Goal: Task Accomplishment & Management: Complete application form

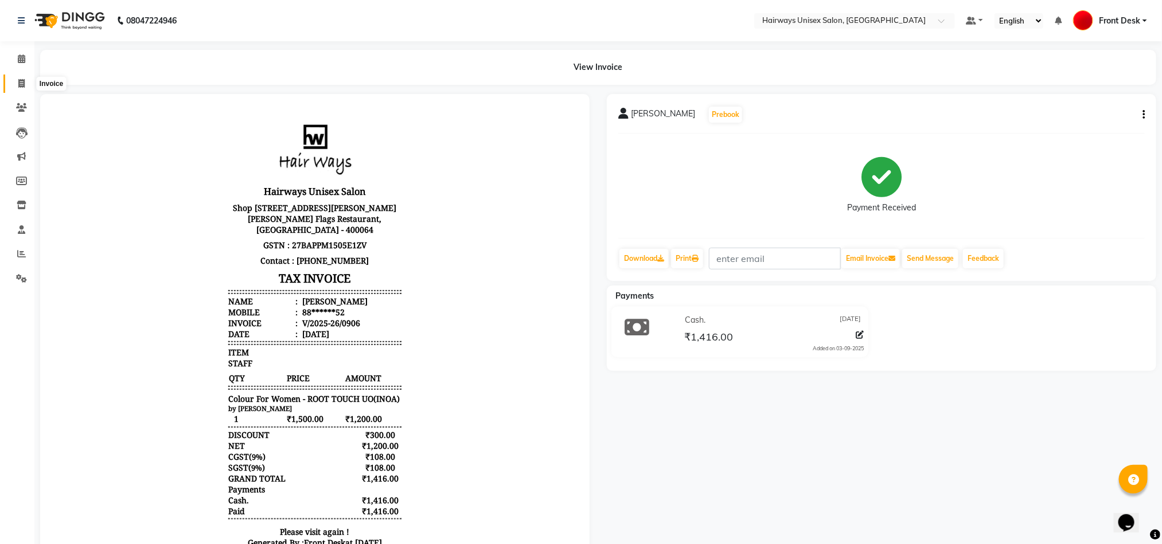
click at [23, 89] on span at bounding box center [21, 83] width 20 height 13
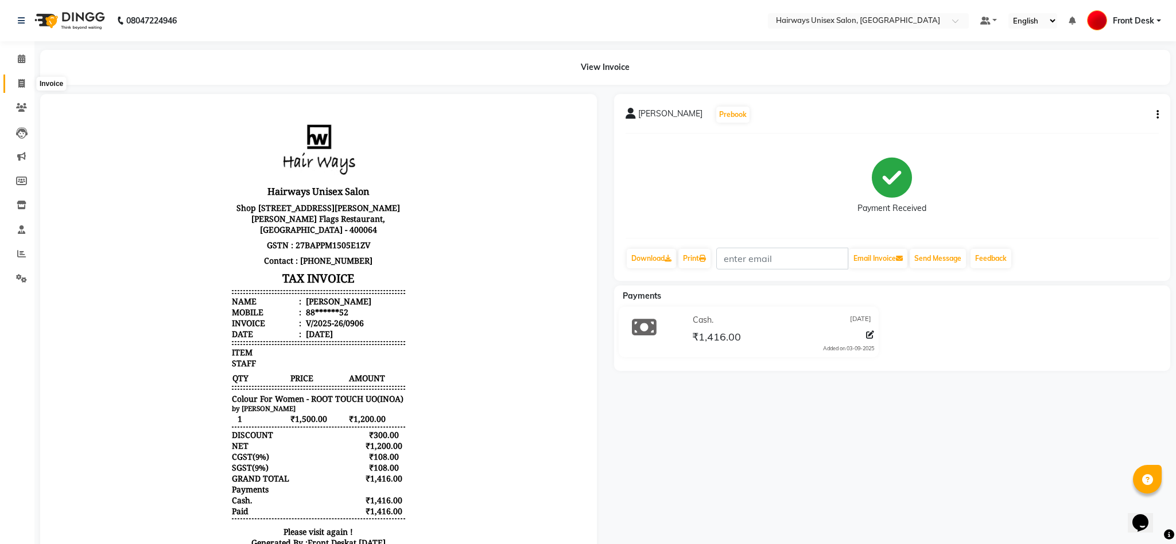
select select "786"
select select "service"
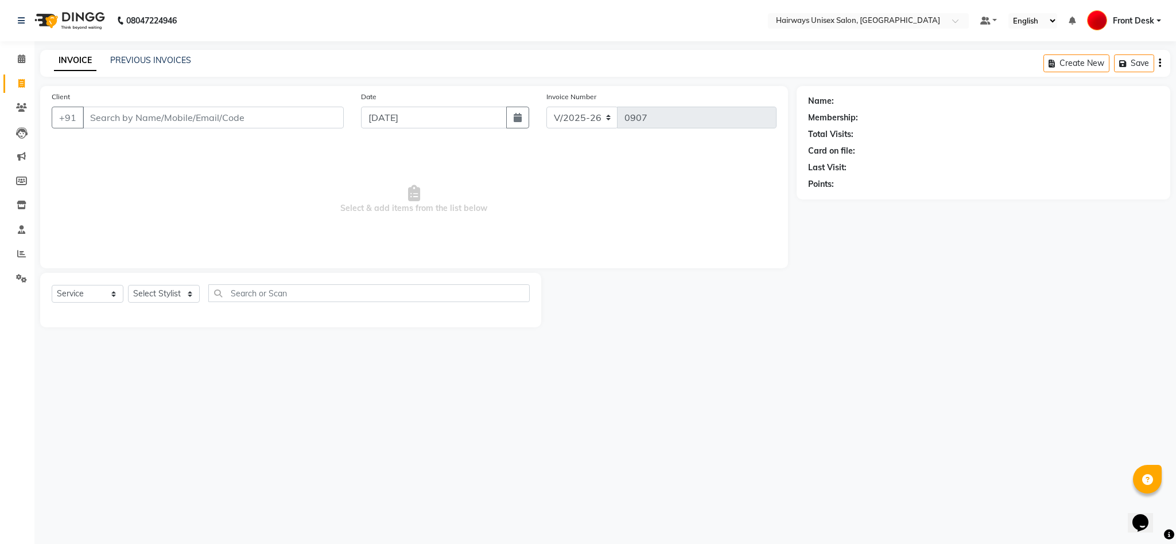
click at [109, 114] on input "Client" at bounding box center [213, 118] width 261 height 22
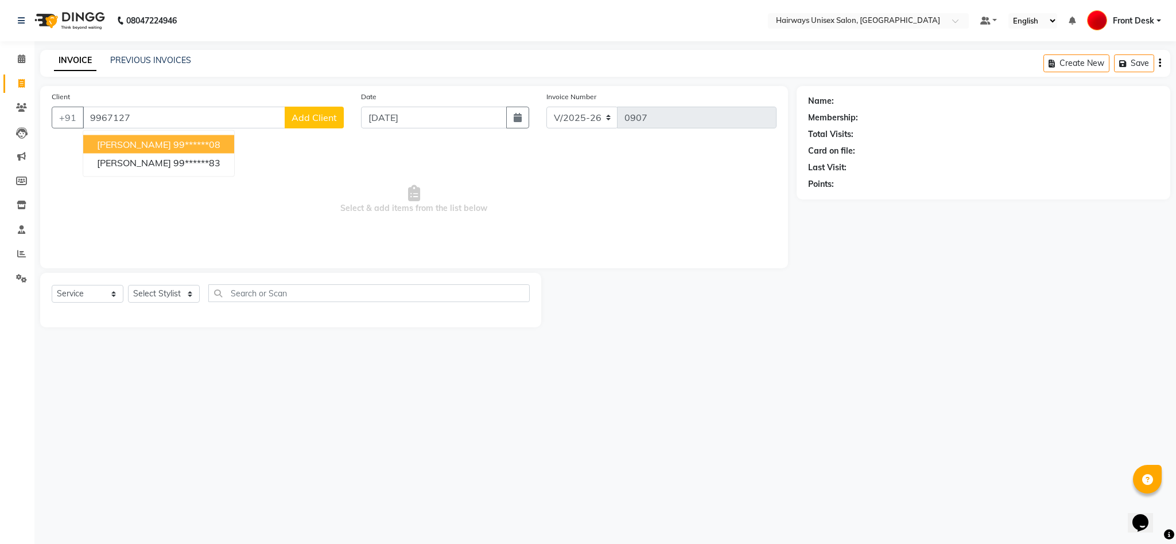
click at [142, 140] on span "[PERSON_NAME]" at bounding box center [134, 144] width 74 height 11
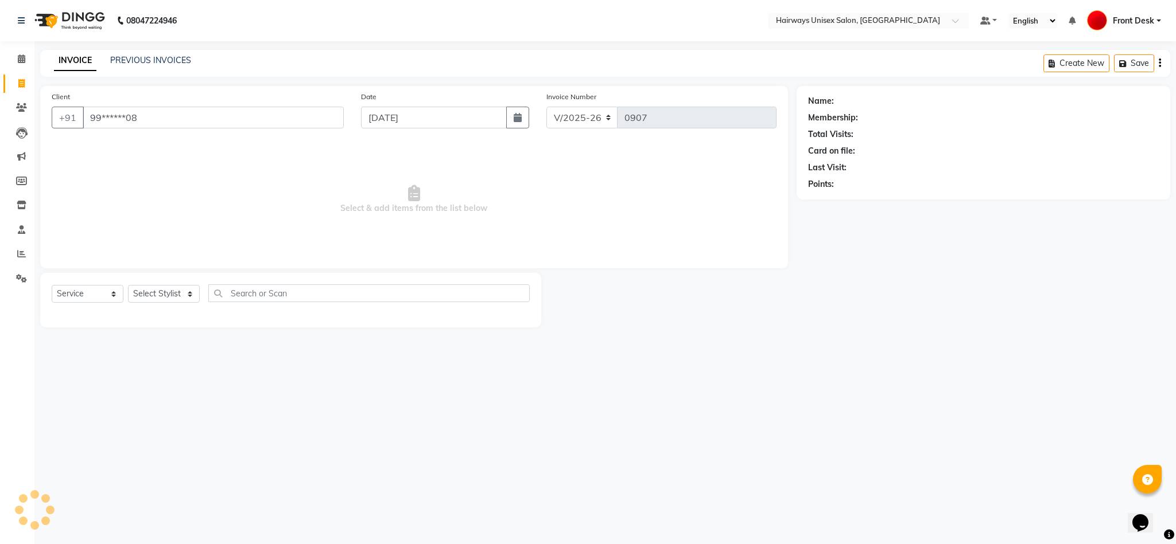
type input "99******08"
select select "1: Object"
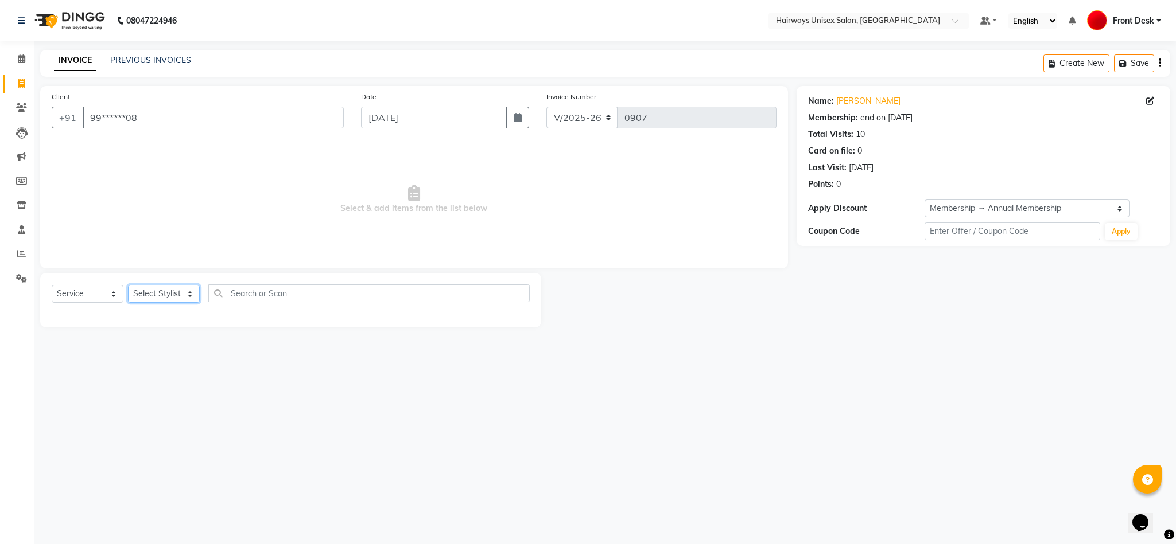
click at [164, 294] on select "Select Stylist [PERSON_NAME] [PERSON_NAME] [PERSON_NAME] DANISH EMRAN Front Des…" at bounding box center [164, 294] width 72 height 18
select select "54499"
click at [128, 286] on select "Select Stylist [PERSON_NAME] [PERSON_NAME] [PERSON_NAME] DANISH EMRAN Front Des…" at bounding box center [164, 294] width 72 height 18
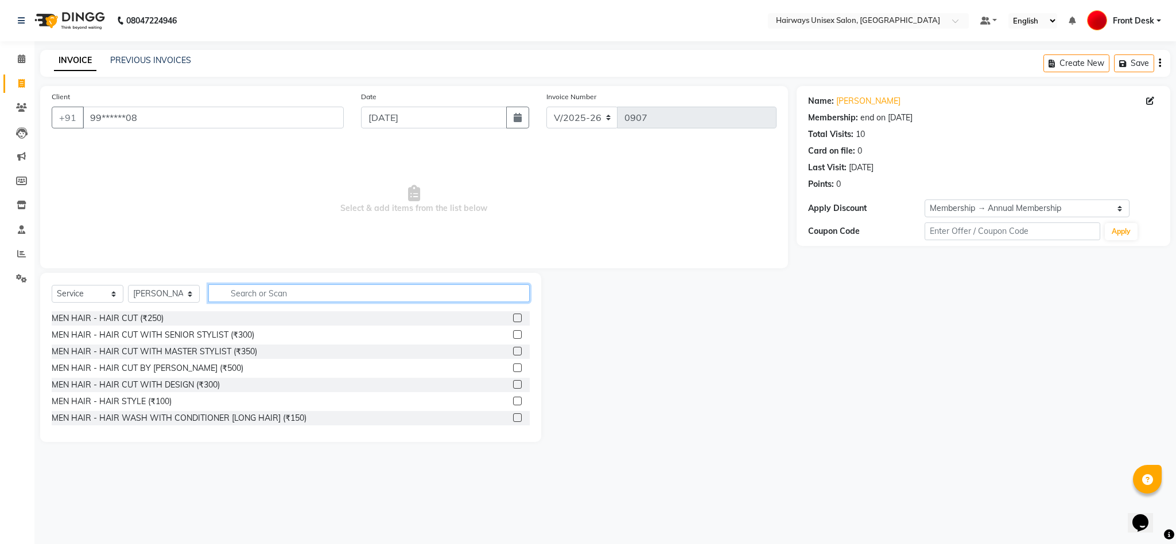
click at [357, 298] on input "text" at bounding box center [368, 294] width 321 height 18
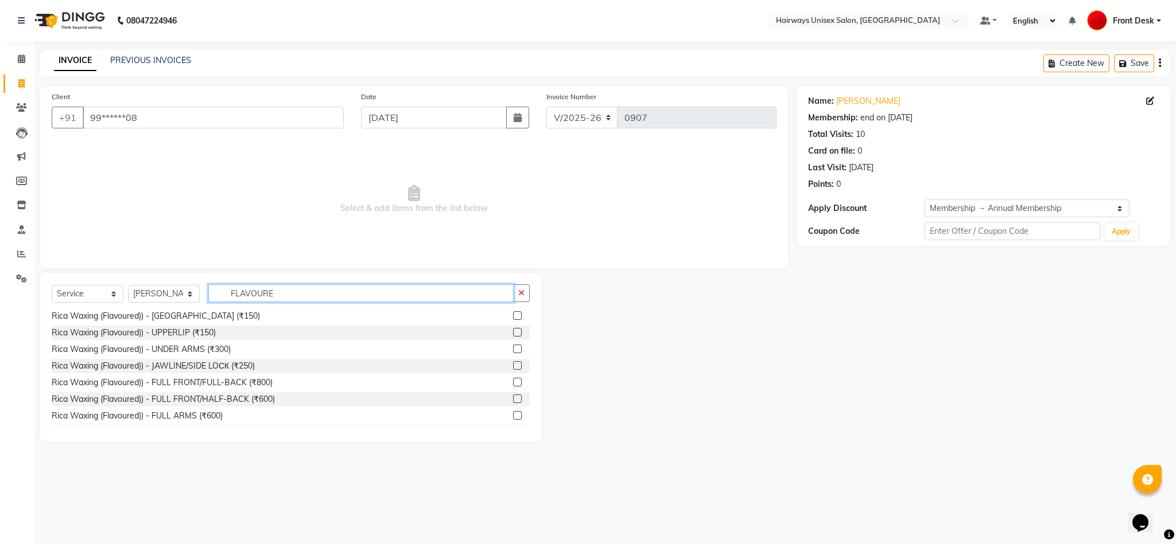
scroll to position [34, 0]
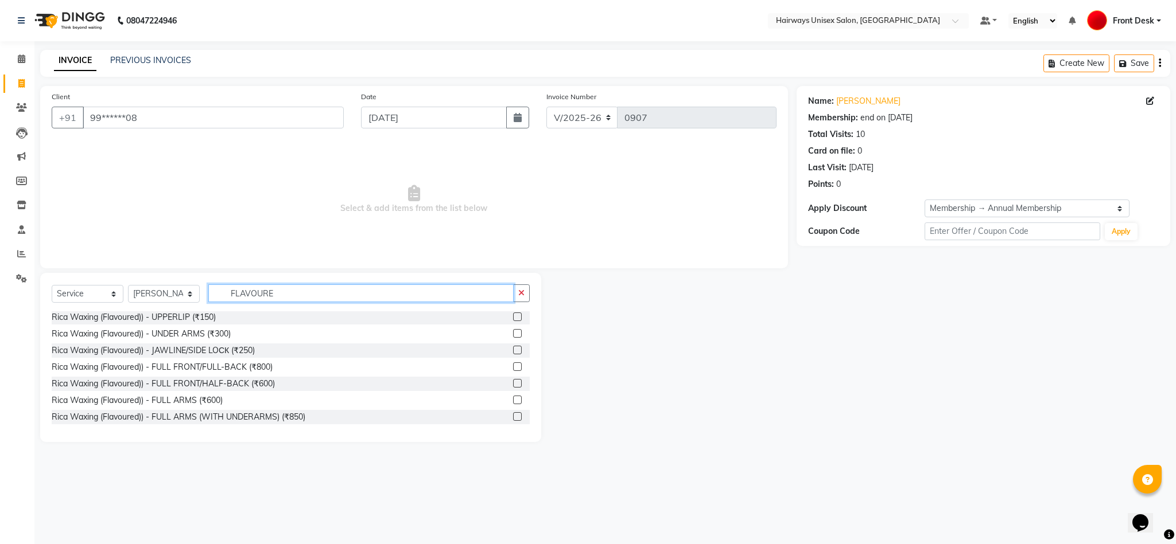
type input "FLAVOURE"
click at [513, 395] on div at bounding box center [521, 401] width 17 height 14
click at [513, 400] on label at bounding box center [517, 400] width 9 height 9
click at [513, 400] on input "checkbox" at bounding box center [516, 400] width 7 height 7
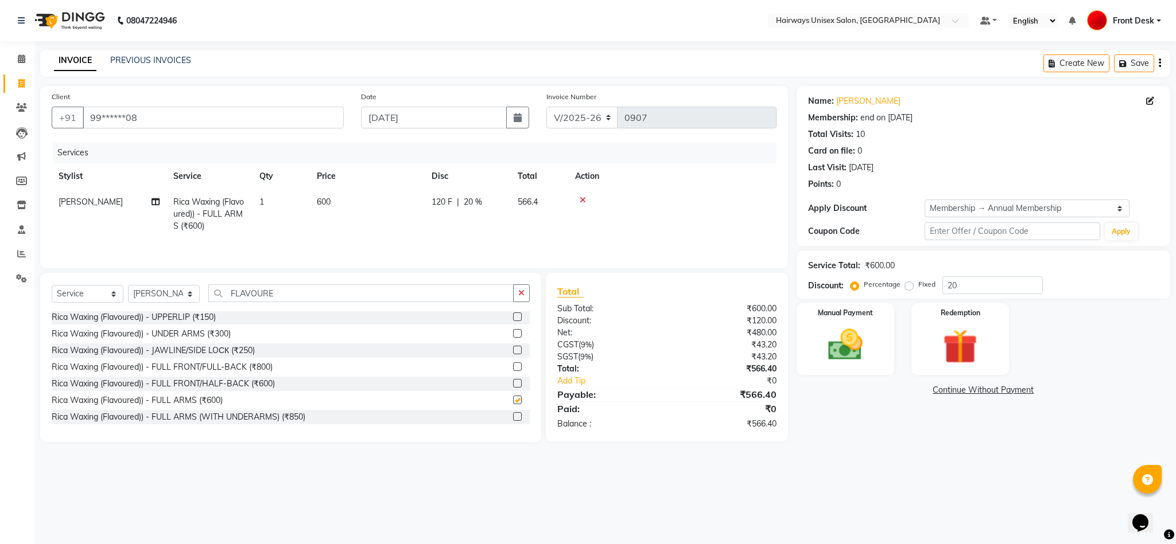
checkbox input "false"
click at [513, 415] on label at bounding box center [517, 415] width 9 height 9
click at [513, 415] on input "checkbox" at bounding box center [516, 415] width 7 height 7
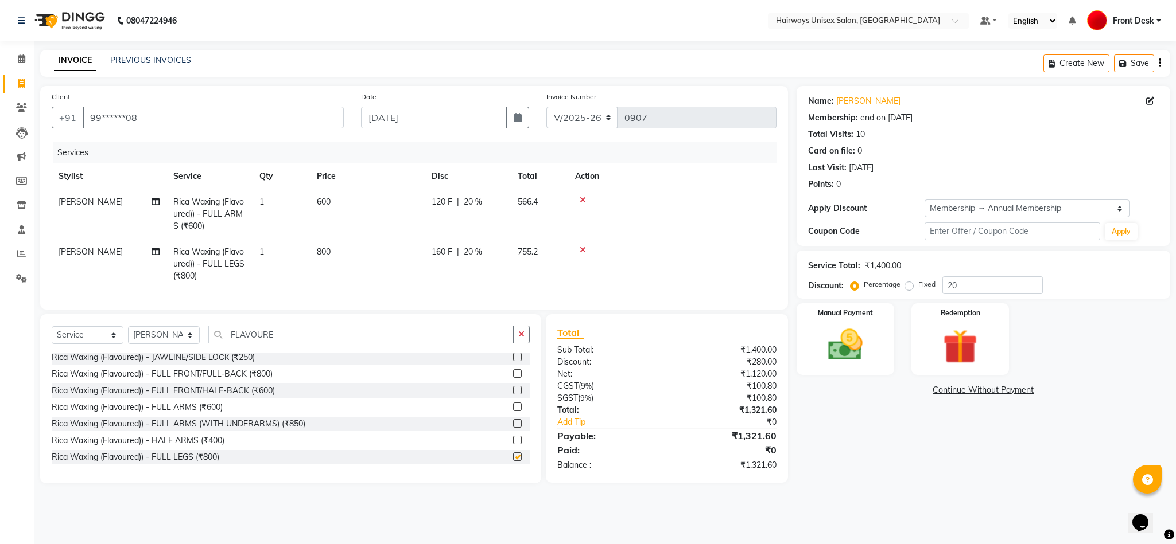
checkbox input "false"
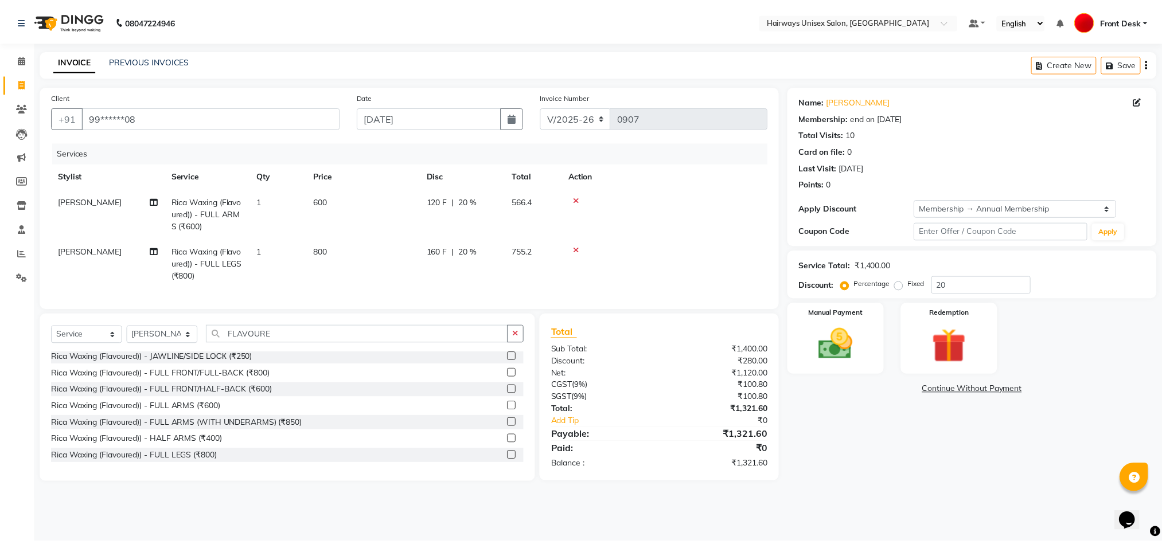
scroll to position [0, 0]
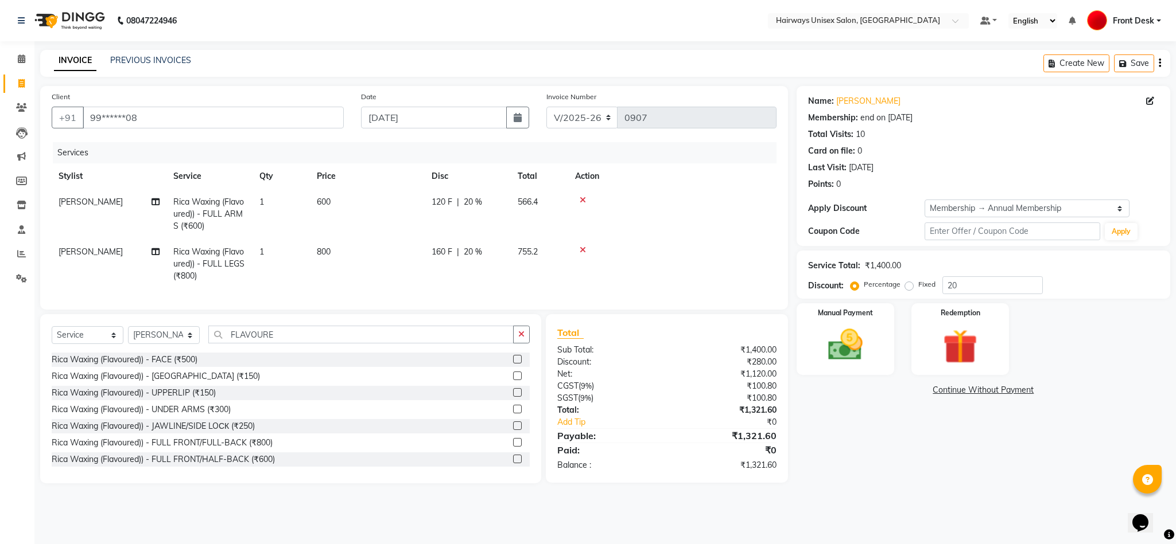
click at [513, 397] on label at bounding box center [517, 392] width 9 height 9
click at [513, 397] on input "checkbox" at bounding box center [516, 393] width 7 height 7
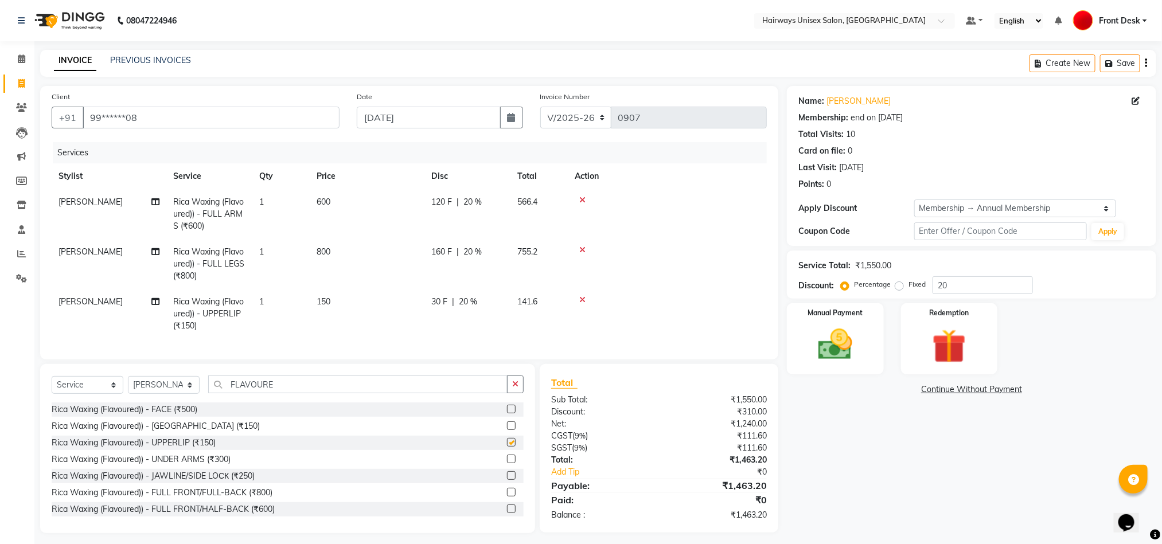
checkbox input "false"
click at [507, 464] on label at bounding box center [511, 459] width 9 height 9
click at [507, 464] on input "checkbox" at bounding box center [510, 459] width 7 height 7
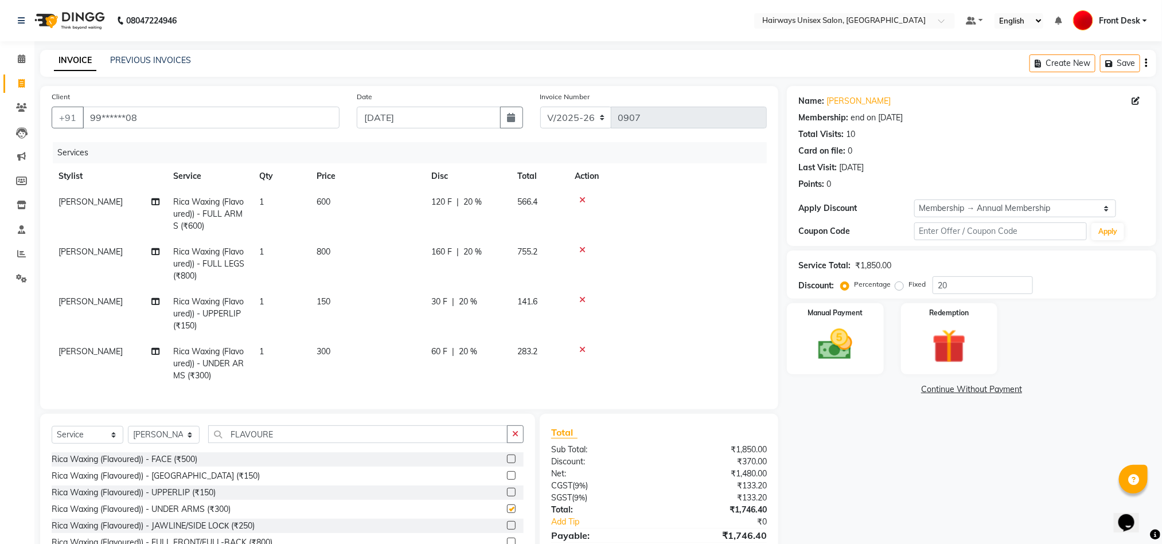
checkbox input "false"
click at [584, 297] on icon at bounding box center [582, 300] width 6 height 8
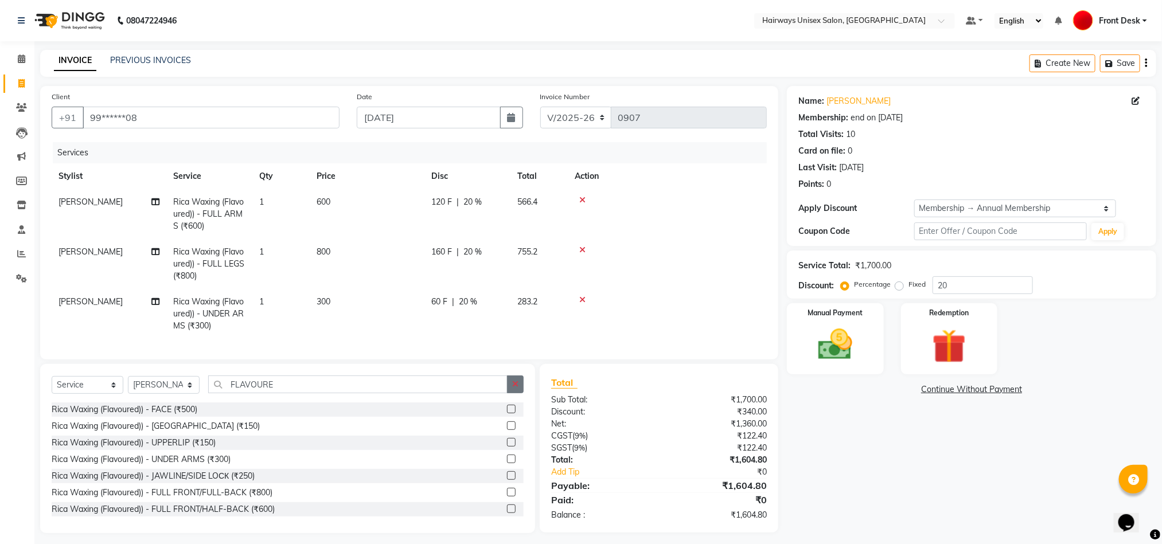
click at [509, 394] on button "button" at bounding box center [515, 385] width 17 height 18
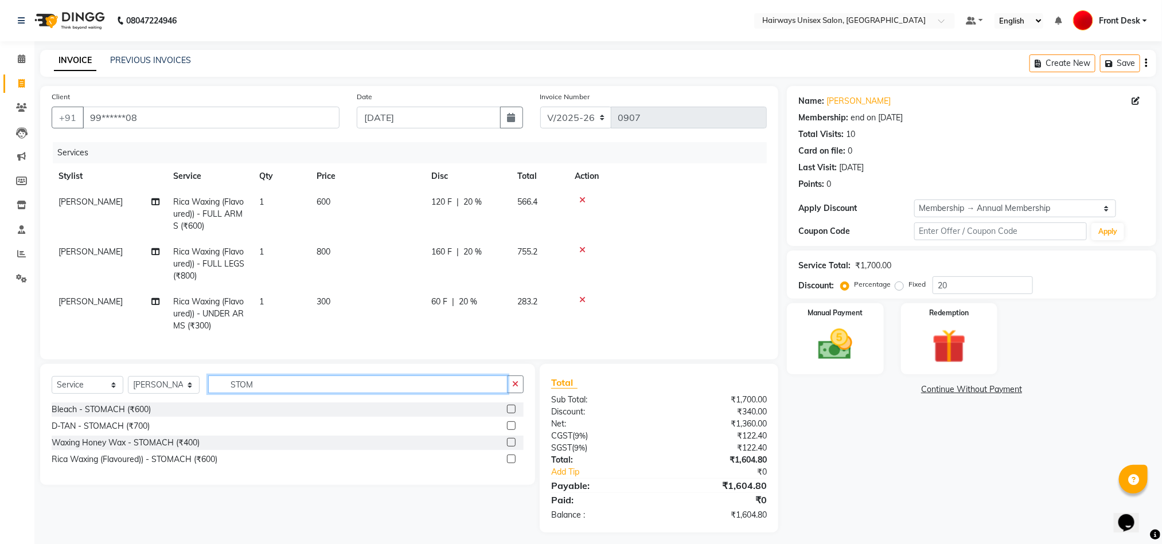
type input "STOM"
click at [513, 464] on label at bounding box center [511, 459] width 9 height 9
click at [513, 464] on input "checkbox" at bounding box center [510, 459] width 7 height 7
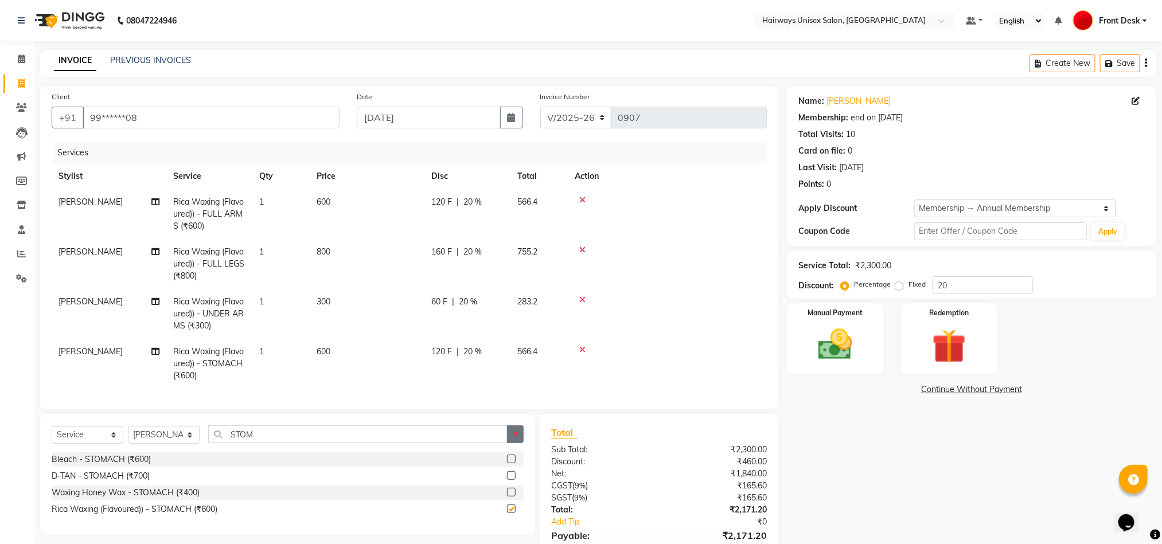
checkbox input "false"
click at [513, 443] on button "button" at bounding box center [515, 435] width 17 height 18
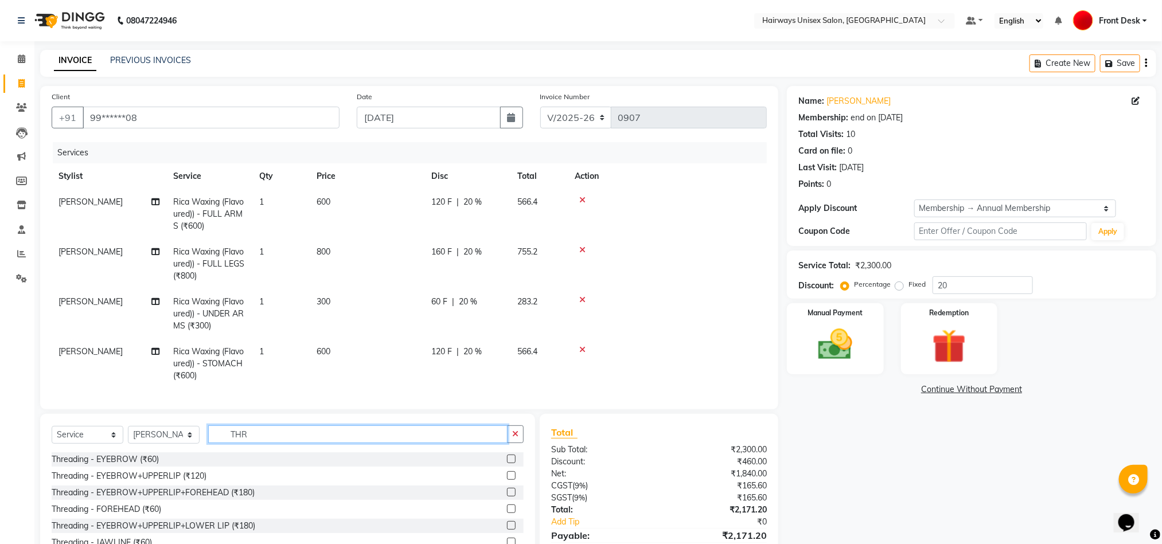
type input "THR"
click at [507, 497] on label at bounding box center [511, 492] width 9 height 9
click at [507, 497] on input "checkbox" at bounding box center [510, 492] width 7 height 7
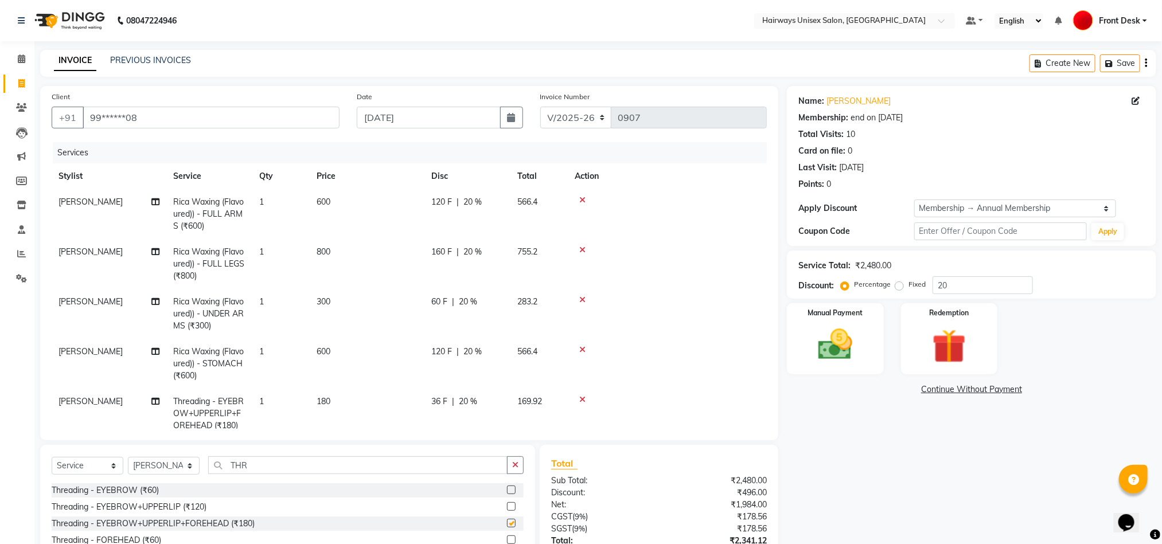
checkbox input "false"
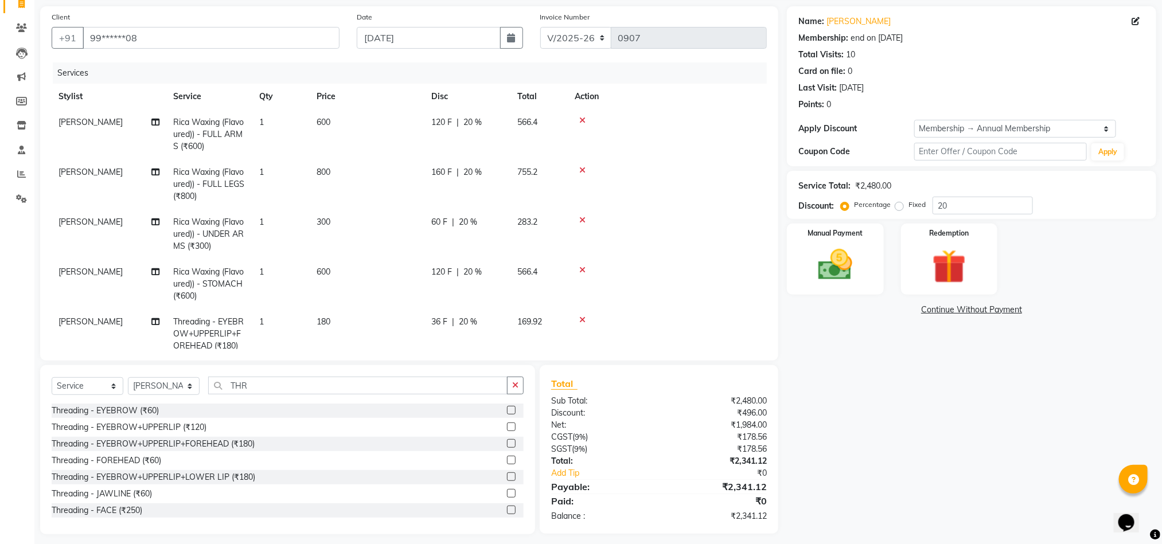
scroll to position [88, 0]
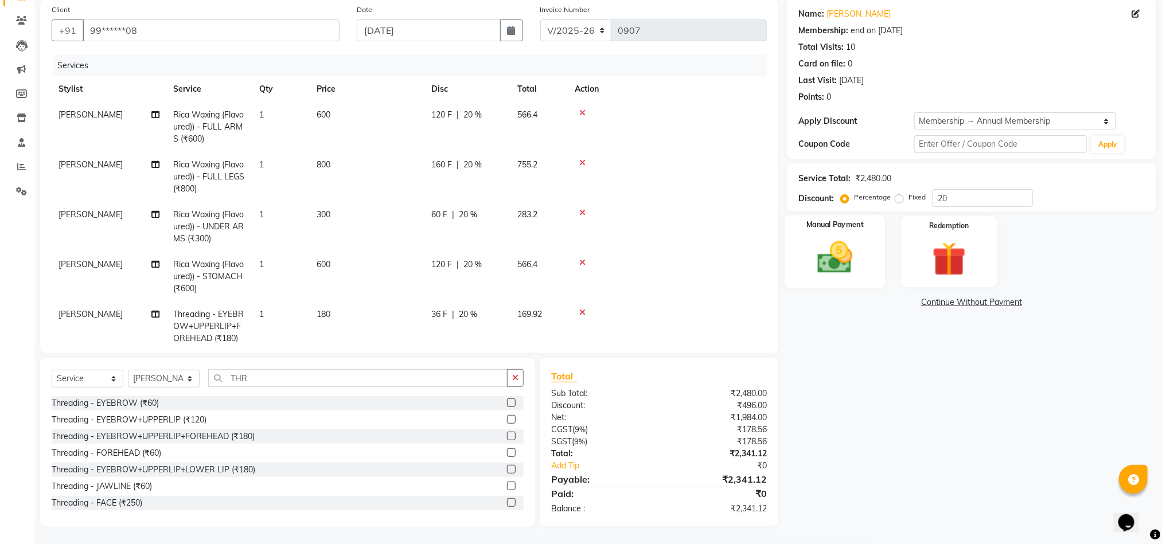
click at [835, 239] on img at bounding box center [835, 258] width 57 height 41
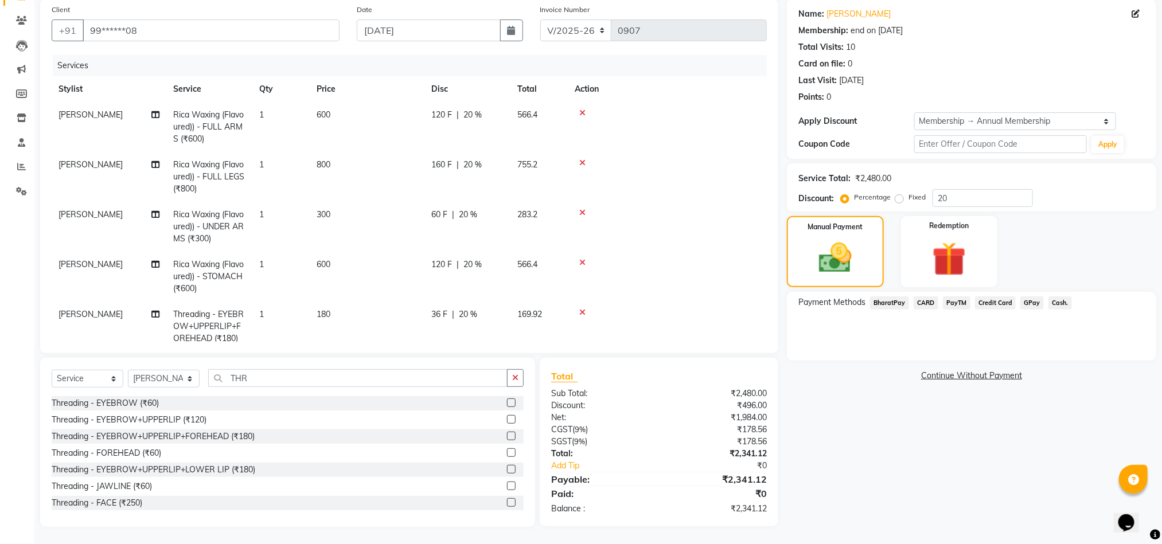
click at [1064, 300] on span "Cash." at bounding box center [1061, 303] width 24 height 13
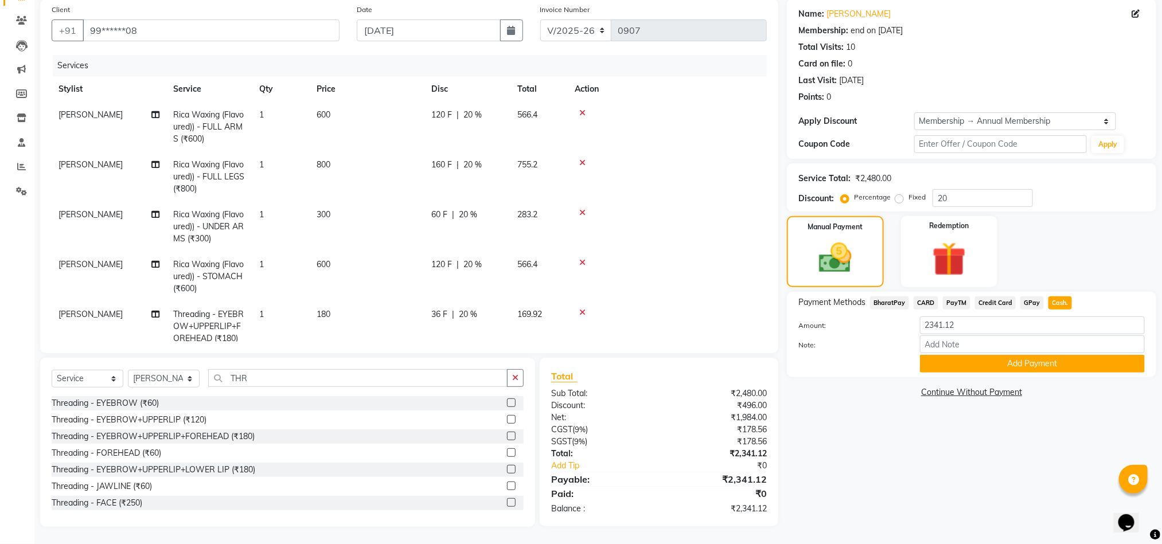
click at [1002, 364] on button "Add Payment" at bounding box center [1032, 364] width 225 height 18
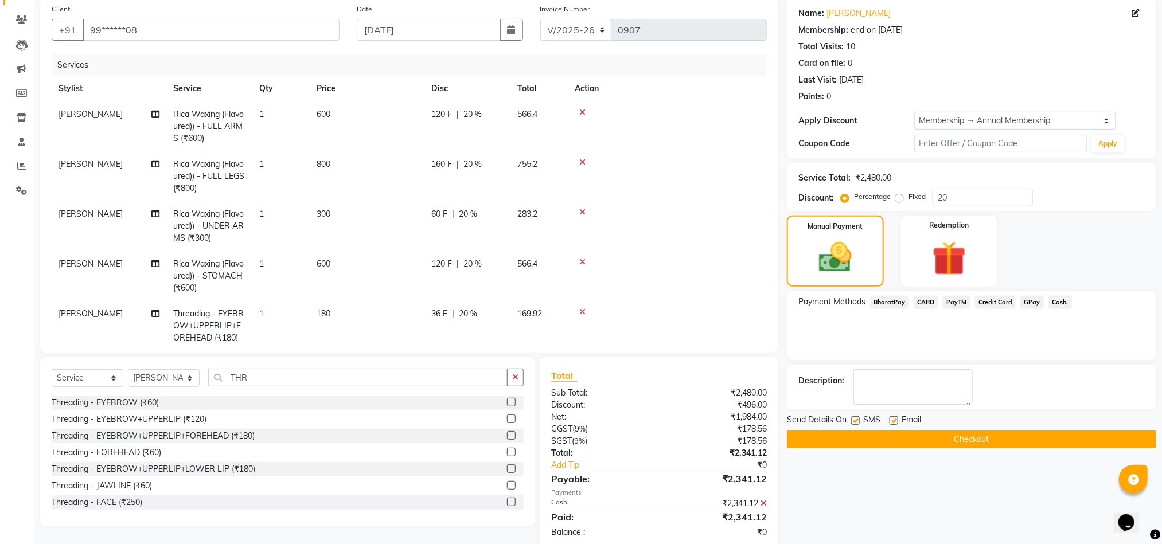
click at [880, 447] on button "Checkout" at bounding box center [971, 440] width 369 height 18
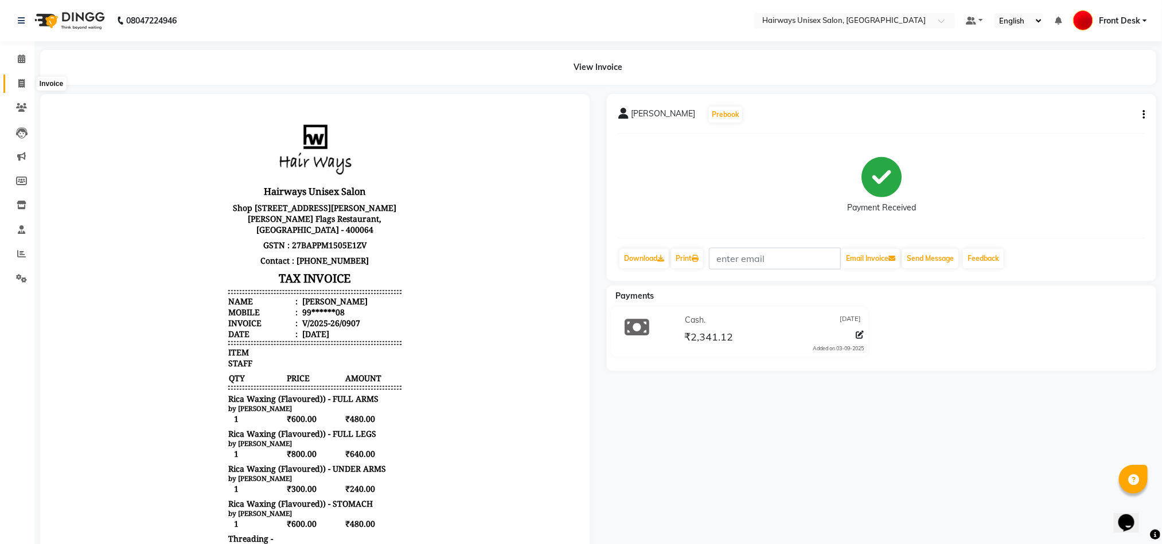
click at [26, 84] on span at bounding box center [21, 83] width 20 height 13
select select "786"
select select "service"
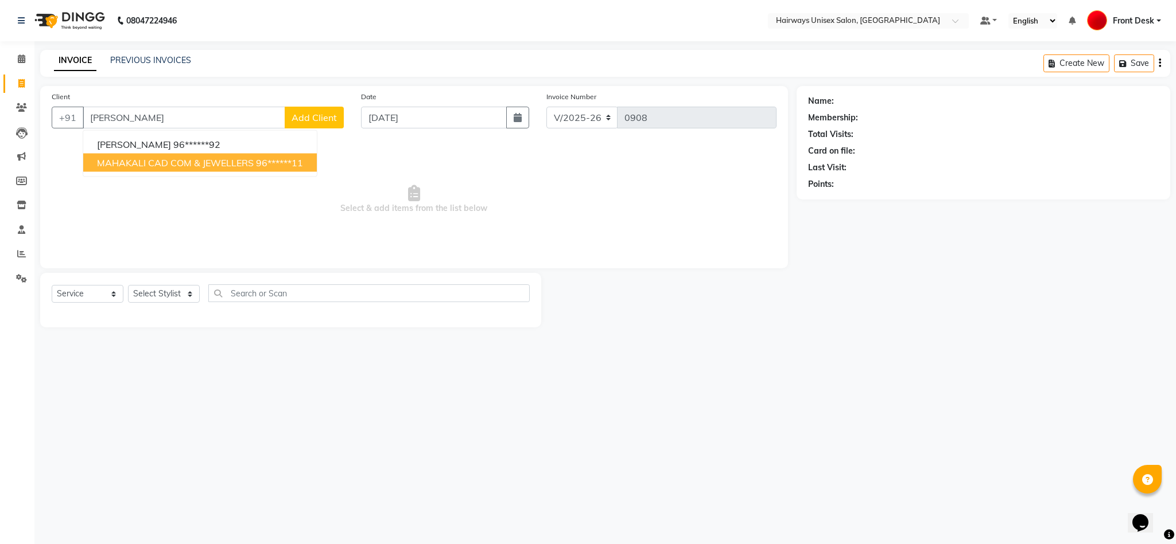
click at [143, 164] on span "MAHAKALI CAD COM & JEWELLERS" at bounding box center [175, 162] width 157 height 11
type input "96******11"
select select "1: Object"
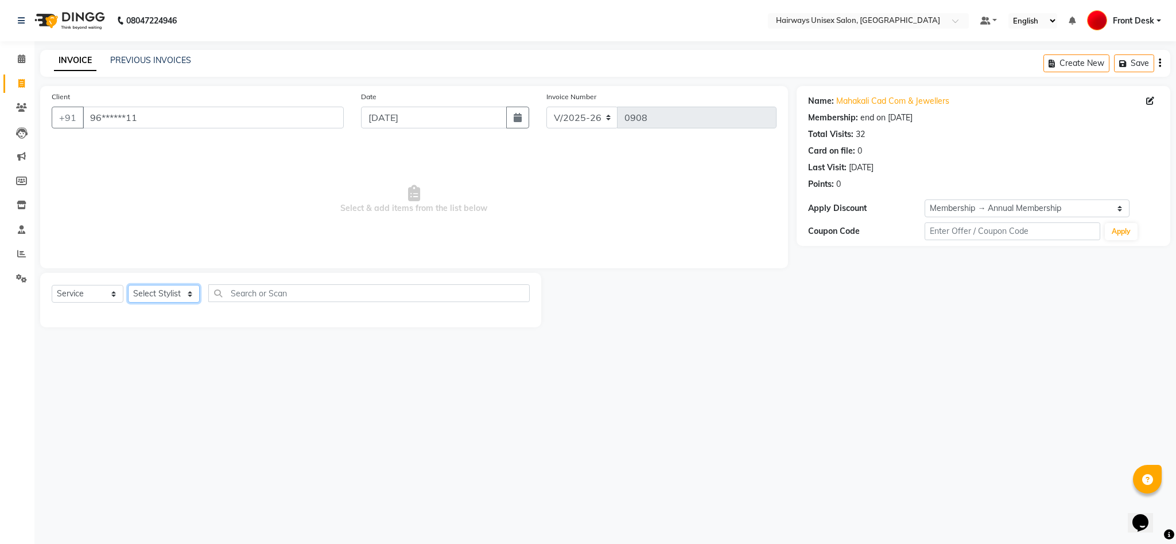
click at [164, 291] on select "Select Stylist [PERSON_NAME] [PERSON_NAME] [PERSON_NAME] DANISH EMRAN Front Des…" at bounding box center [164, 294] width 72 height 18
select select "13179"
click at [128, 286] on select "Select Stylist [PERSON_NAME] [PERSON_NAME] [PERSON_NAME] DANISH EMRAN Front Des…" at bounding box center [164, 294] width 72 height 18
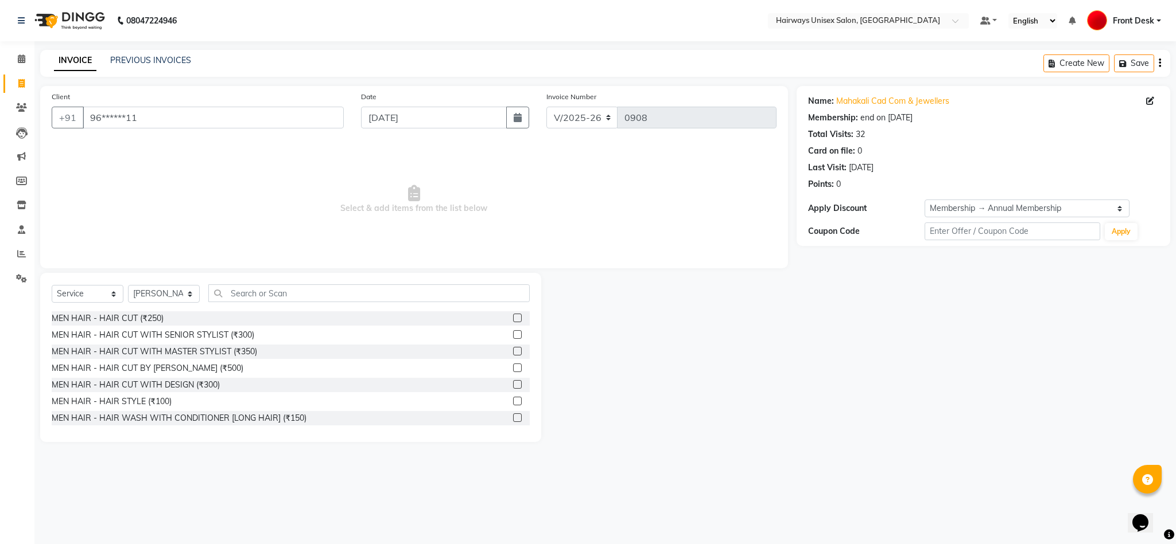
click at [525, 426] on div "MEN HAIR - HAIR CUT (₹250) MEN HAIR - HAIR CUT WITH SENIOR STYLIST (₹300) MEN H…" at bounding box center [291, 369] width 478 height 115
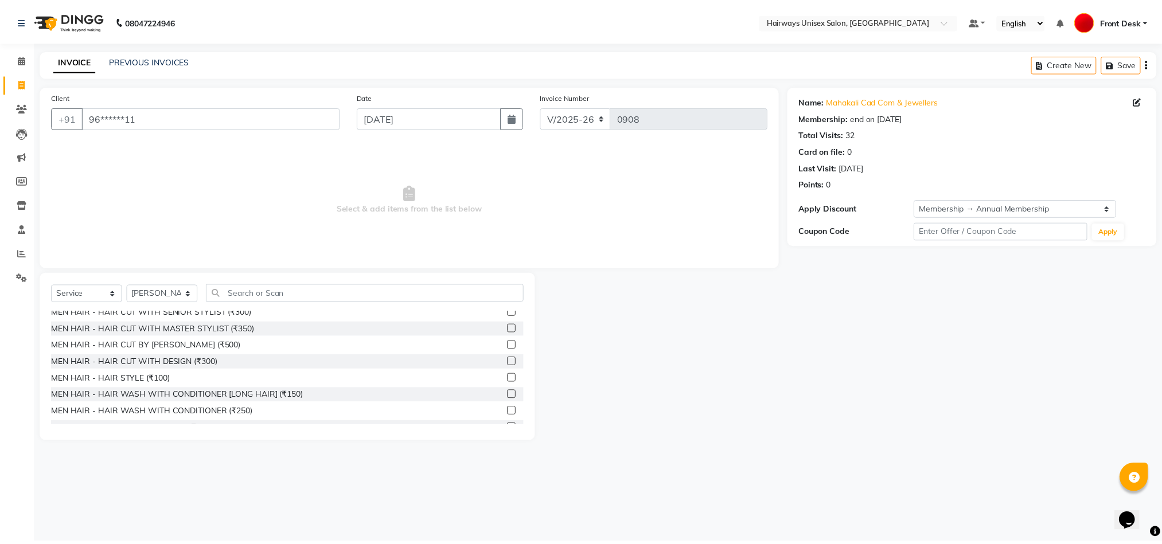
scroll to position [34, 0]
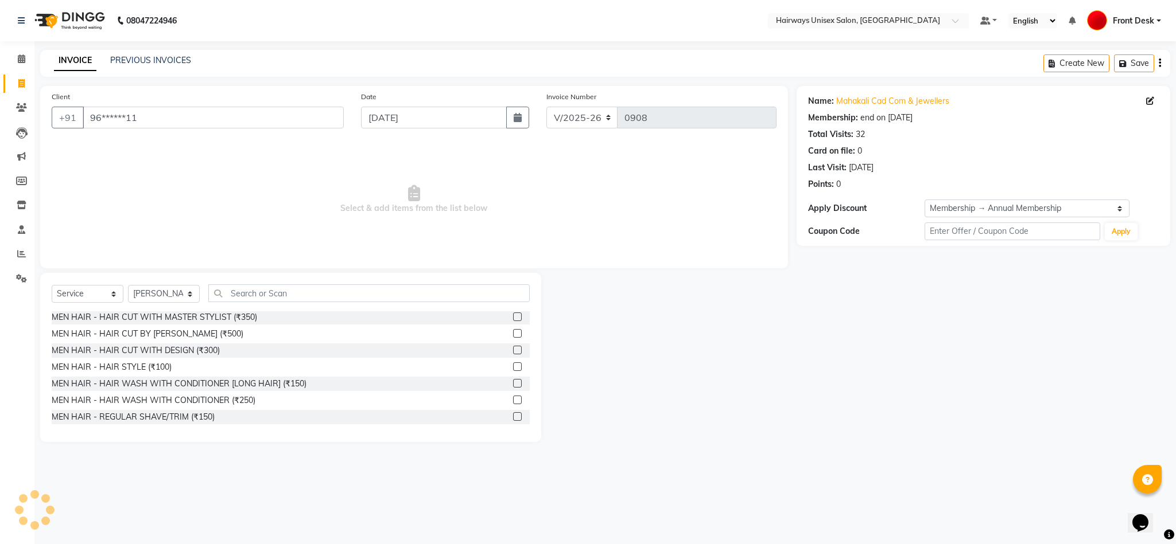
click at [513, 419] on label at bounding box center [517, 416] width 9 height 9
click at [513, 419] on input "checkbox" at bounding box center [516, 417] width 7 height 7
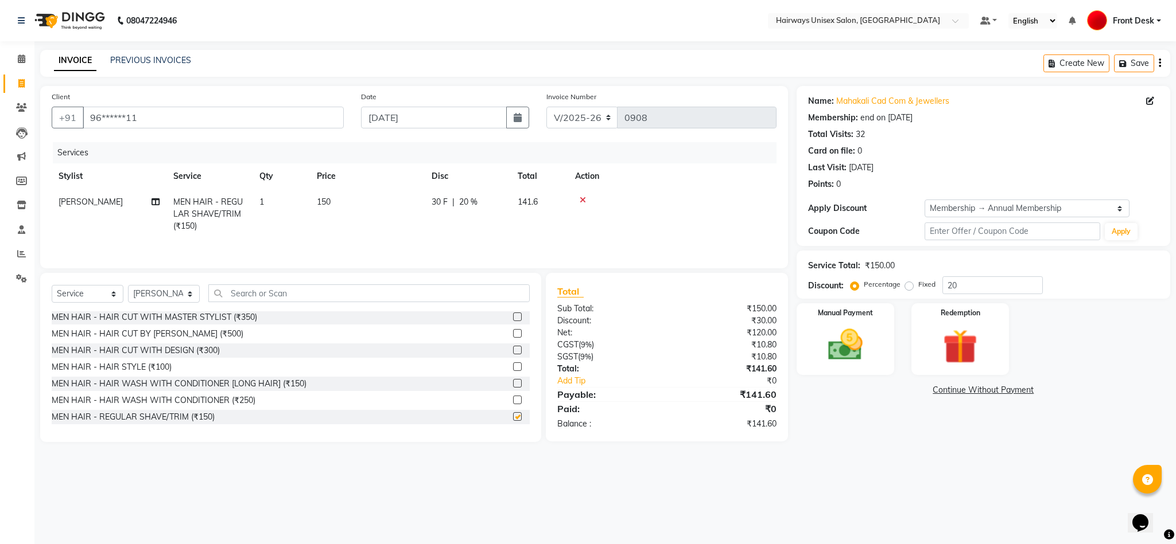
checkbox input "false"
click at [593, 123] on select "INV/25-26 V/2025-26" at bounding box center [582, 118] width 72 height 22
select select "6958"
click at [546, 107] on select "INV/25-26 V/2025-26" at bounding box center [582, 118] width 72 height 22
type input "0663"
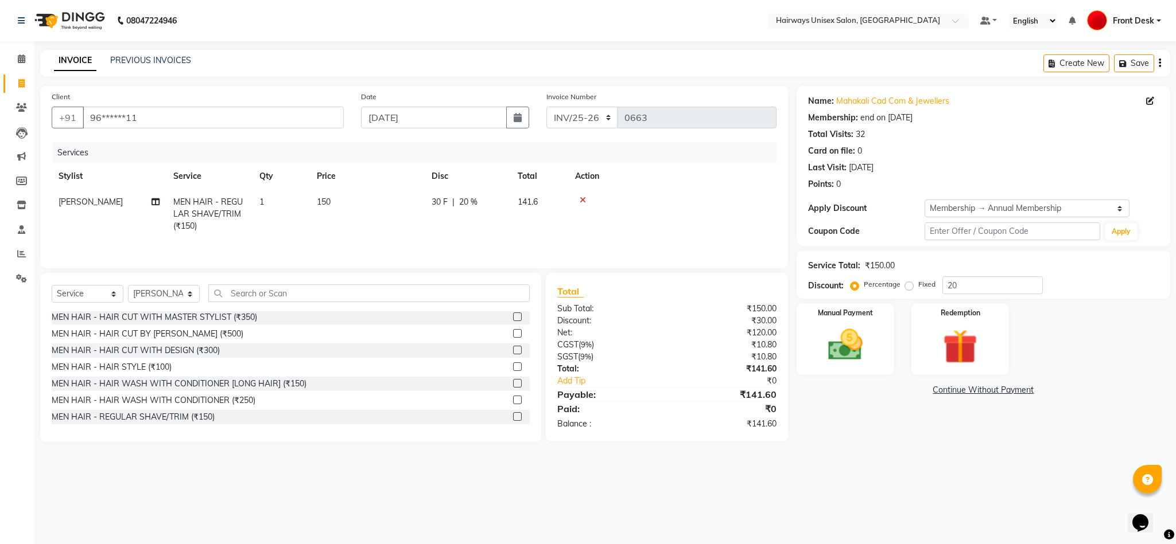
click at [1158, 64] on icon "button" at bounding box center [1159, 63] width 2 height 1
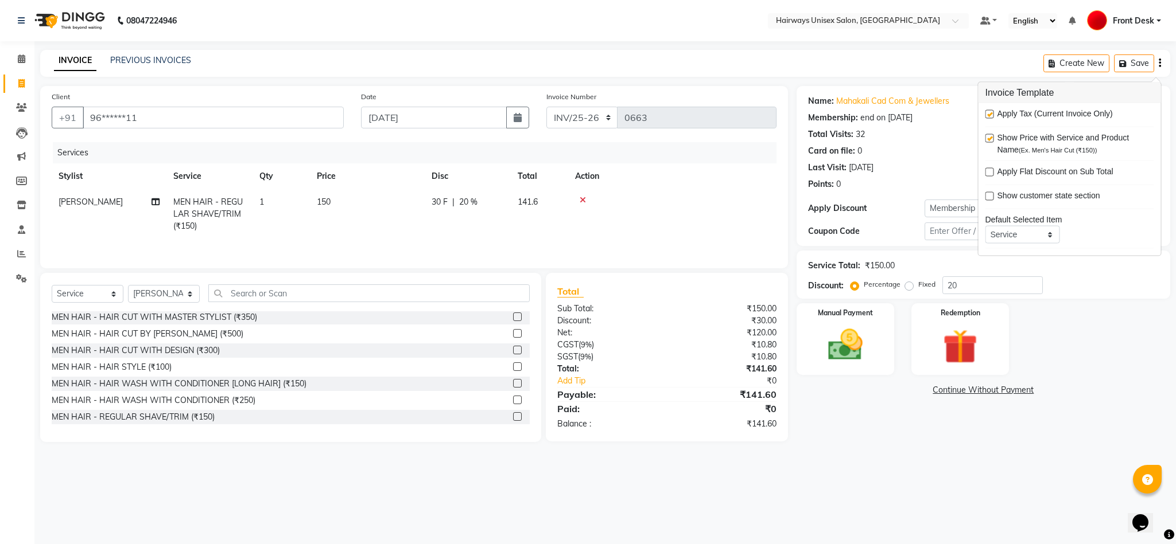
click at [990, 115] on label at bounding box center [989, 114] width 9 height 9
click at [990, 115] on input "checkbox" at bounding box center [988, 114] width 7 height 7
checkbox input "false"
click at [839, 340] on img at bounding box center [845, 345] width 59 height 41
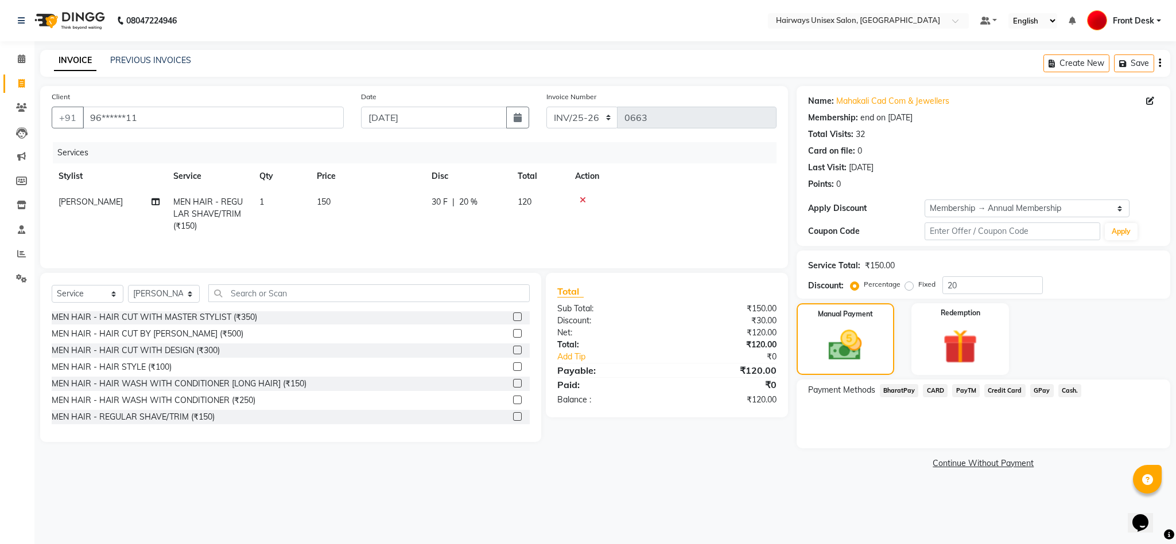
click at [1064, 390] on span "Cash." at bounding box center [1070, 390] width 24 height 13
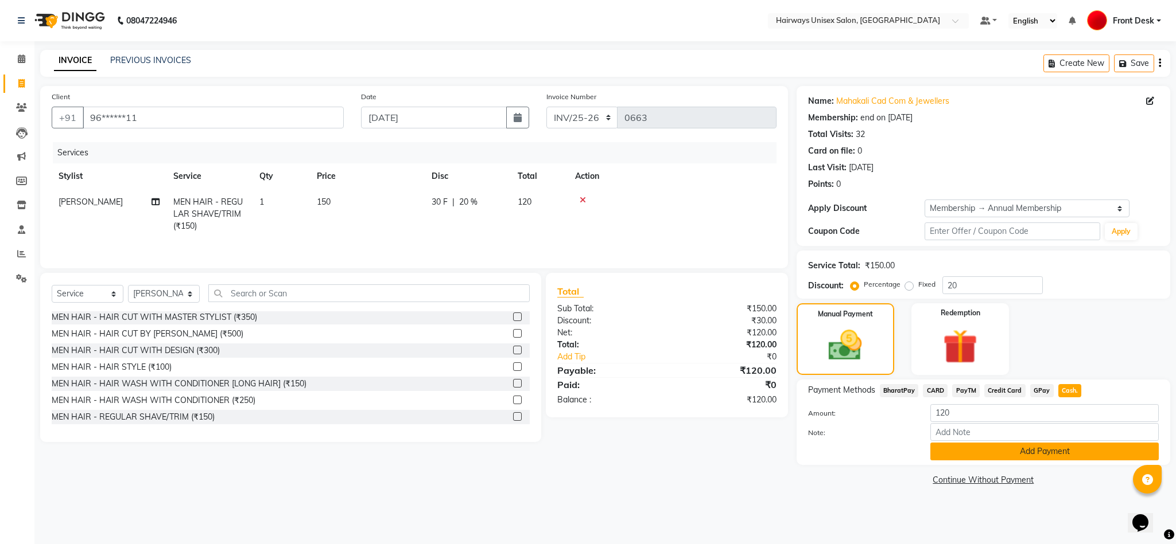
click at [1021, 456] on button "Add Payment" at bounding box center [1044, 452] width 228 height 18
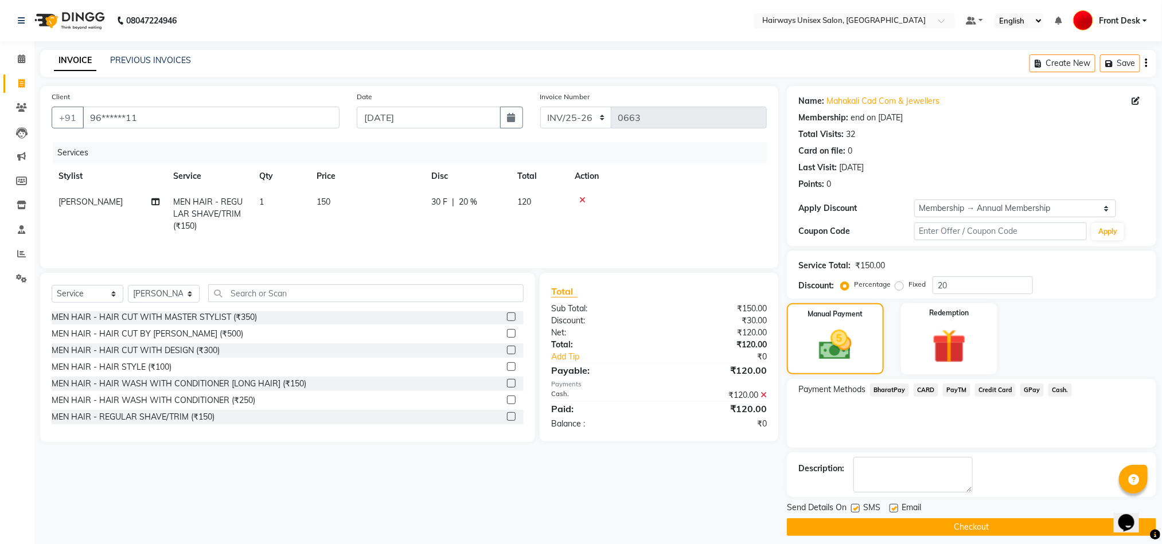
click at [857, 509] on label at bounding box center [855, 508] width 9 height 9
click at [857, 509] on input "checkbox" at bounding box center [854, 508] width 7 height 7
checkbox input "false"
click at [862, 527] on button "Checkout" at bounding box center [971, 528] width 369 height 18
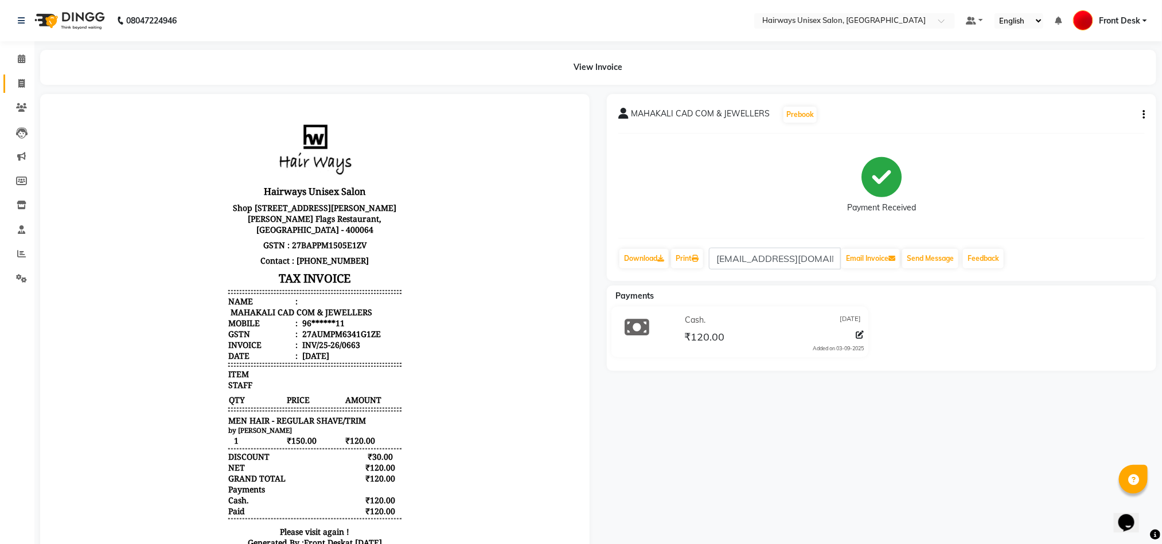
click at [21, 88] on span at bounding box center [21, 83] width 20 height 13
select select "service"
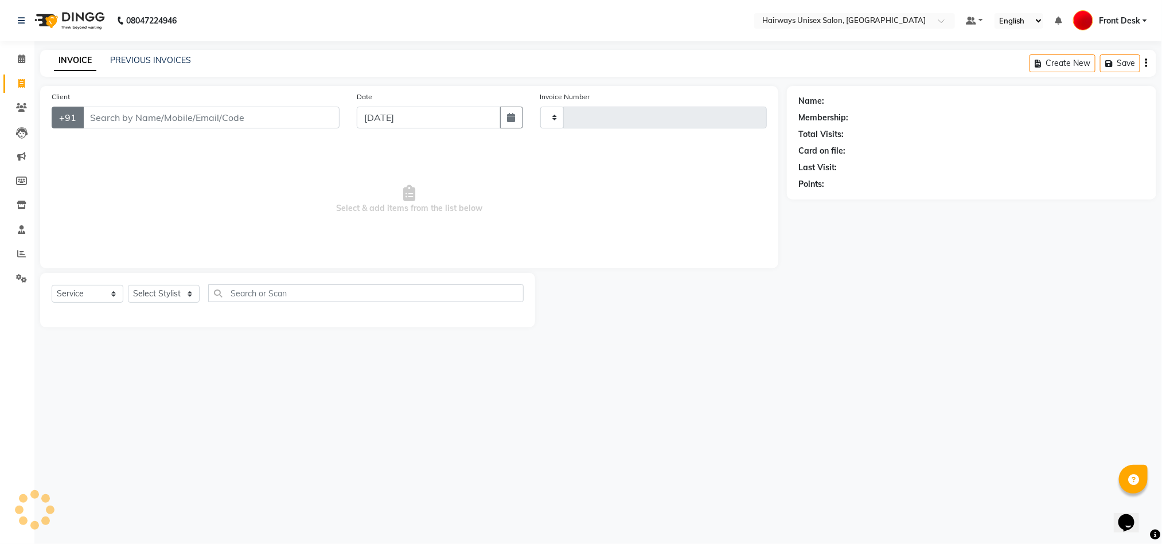
type input "0908"
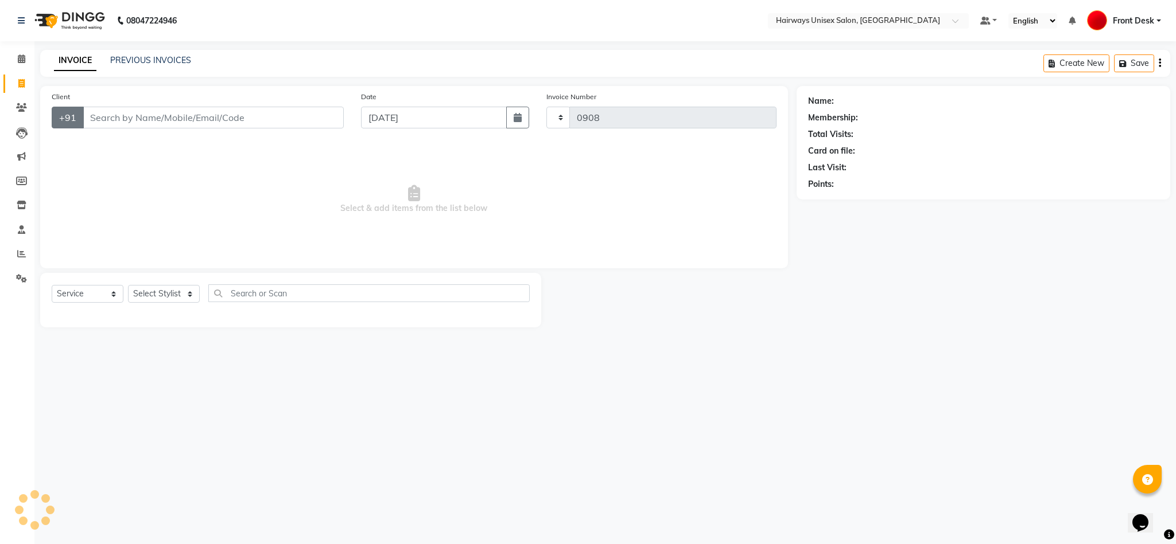
select select "786"
click at [166, 117] on input "Client" at bounding box center [213, 118] width 261 height 22
type input "7999825934"
click at [312, 117] on span "Add Client" at bounding box center [313, 117] width 45 height 11
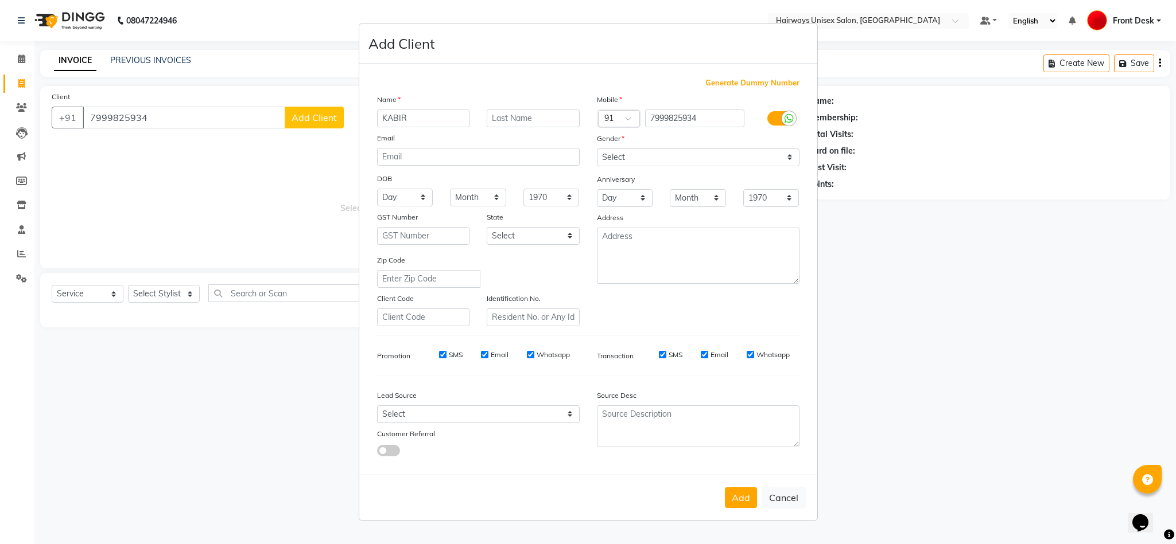
type input "KABIR"
click at [720, 158] on select "Select [DEMOGRAPHIC_DATA] [DEMOGRAPHIC_DATA] Other Prefer Not To Say" at bounding box center [698, 158] width 203 height 18
select select "[DEMOGRAPHIC_DATA]"
click at [597, 149] on select "Select [DEMOGRAPHIC_DATA] [DEMOGRAPHIC_DATA] Other Prefer Not To Say" at bounding box center [698, 158] width 203 height 18
drag, startPoint x: 737, startPoint y: 495, endPoint x: 742, endPoint y: 491, distance: 6.1
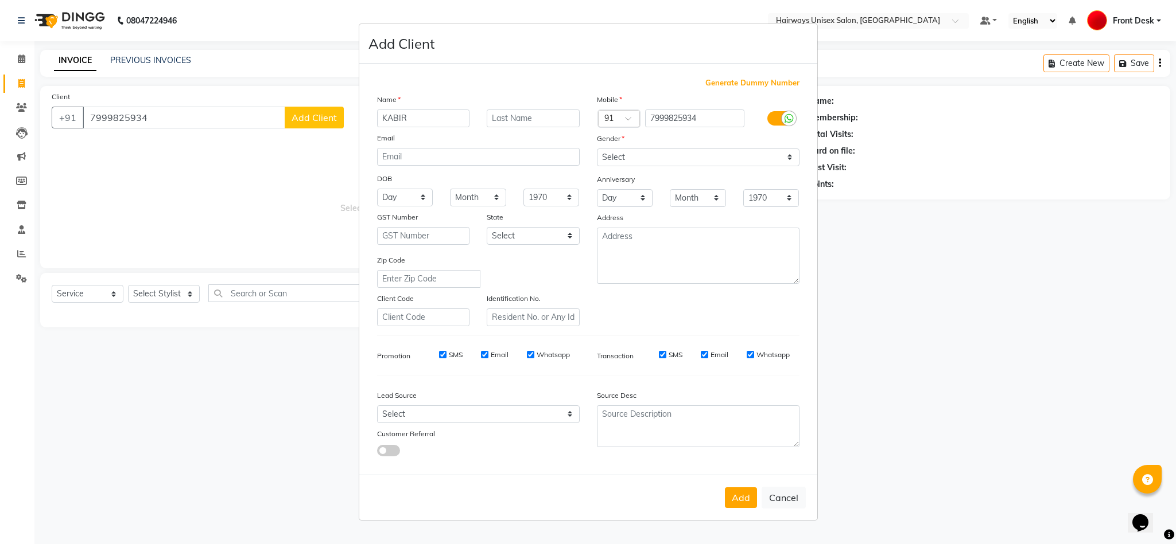
click at [740, 495] on button "Add" at bounding box center [741, 498] width 32 height 21
type input "79******34"
select select
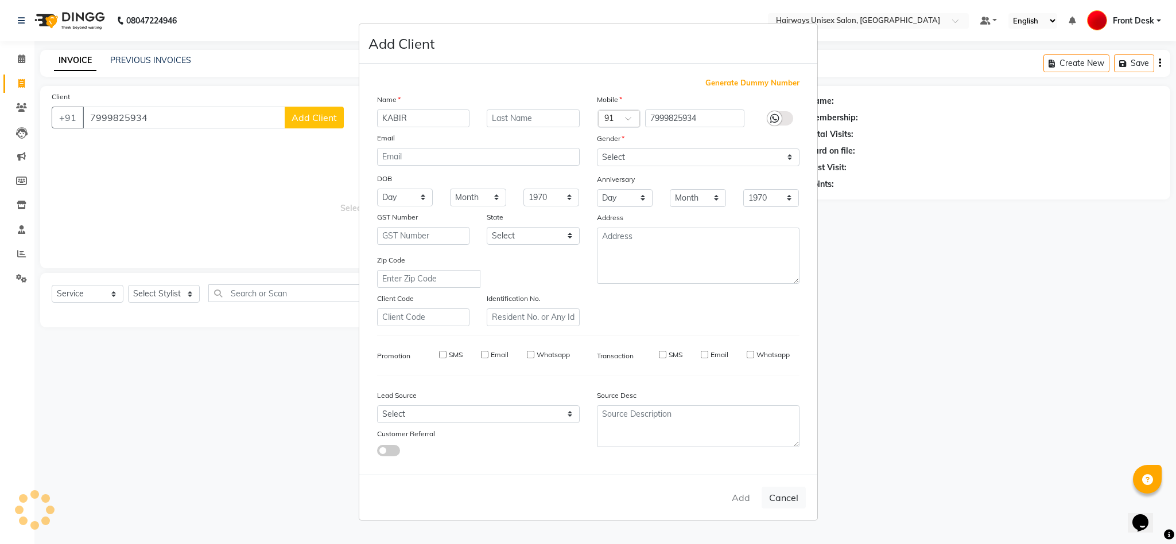
select select
checkbox input "false"
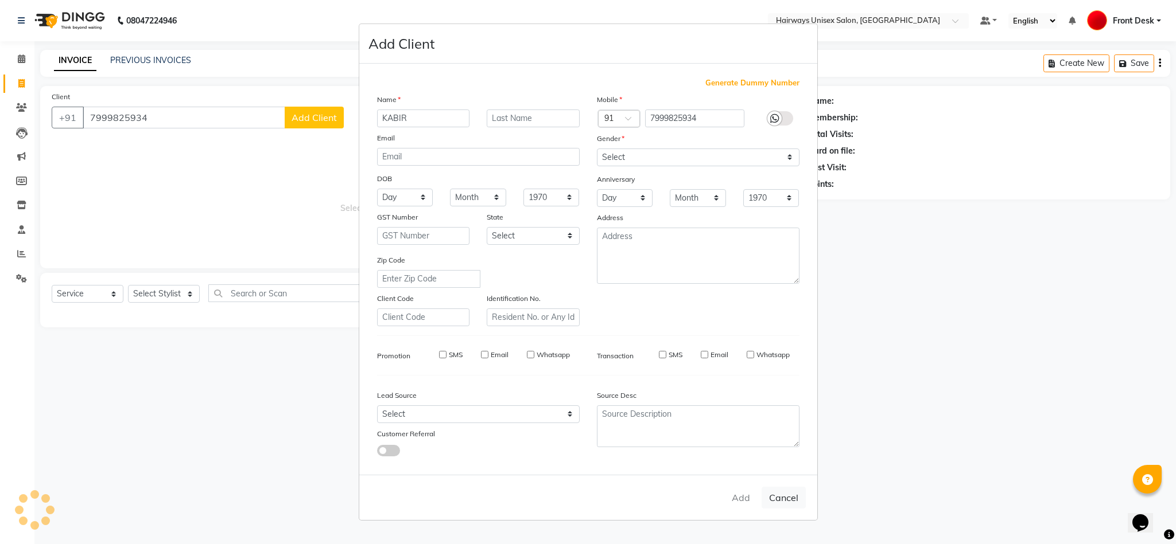
checkbox input "false"
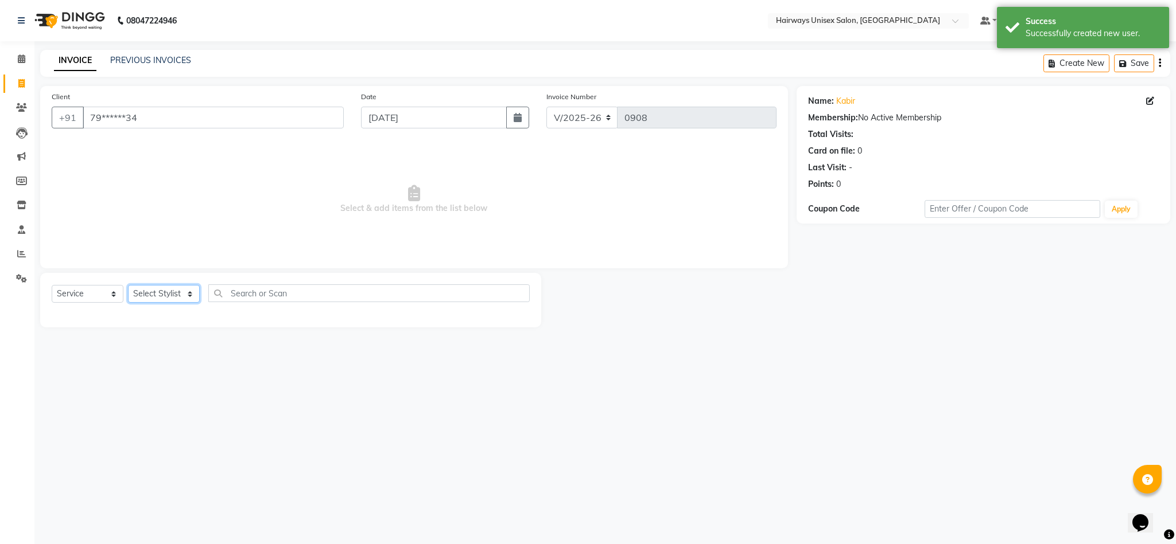
click at [145, 294] on select "Select Stylist [PERSON_NAME] [PERSON_NAME] [PERSON_NAME] DANISH EMRAN Front Des…" at bounding box center [164, 294] width 72 height 18
select select "89168"
click at [128, 286] on select "Select Stylist [PERSON_NAME] [PERSON_NAME] [PERSON_NAME] DANISH EMRAN Front Des…" at bounding box center [164, 294] width 72 height 18
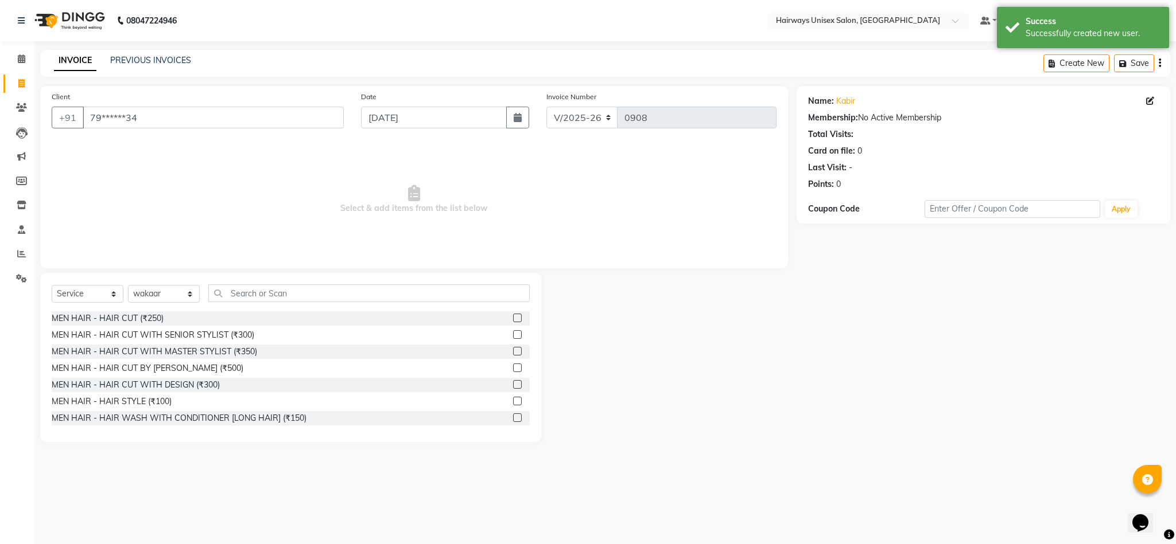
click at [513, 320] on label at bounding box center [517, 318] width 9 height 9
click at [513, 320] on input "checkbox" at bounding box center [516, 318] width 7 height 7
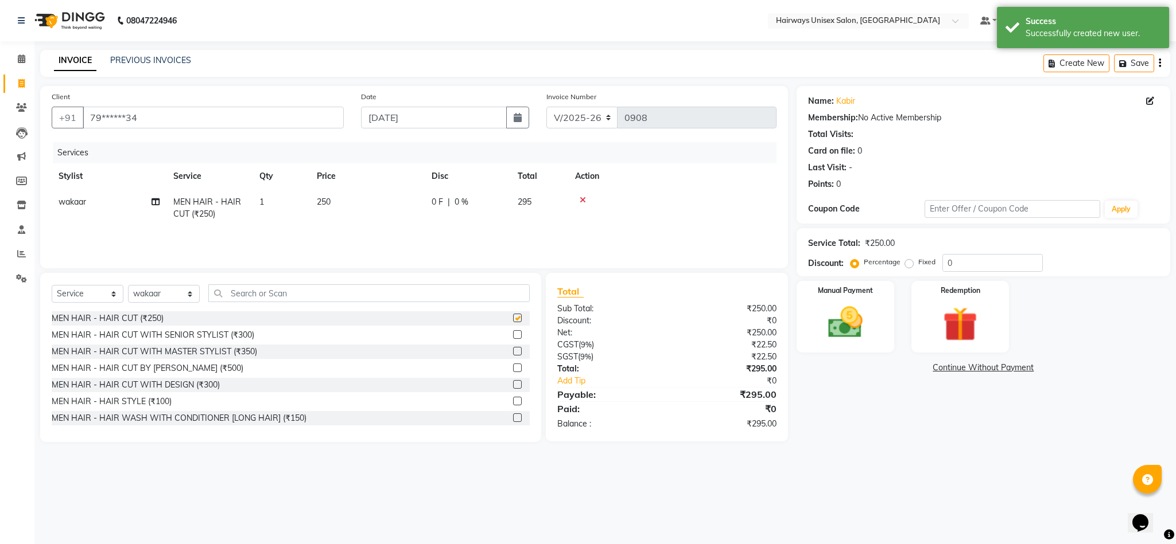
checkbox input "false"
drag, startPoint x: 556, startPoint y: 115, endPoint x: 565, endPoint y: 128, distance: 15.3
click at [556, 115] on select "INV/25-26 V/2025-26" at bounding box center [582, 118] width 72 height 22
select select "6958"
click at [546, 107] on select "INV/25-26 V/2025-26" at bounding box center [582, 118] width 72 height 22
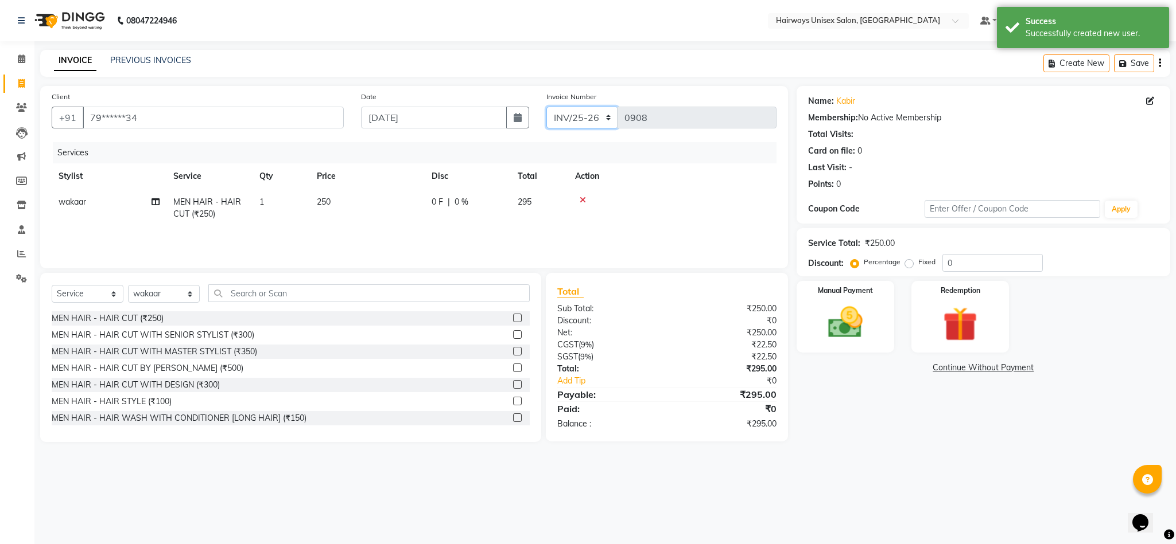
type input "0664"
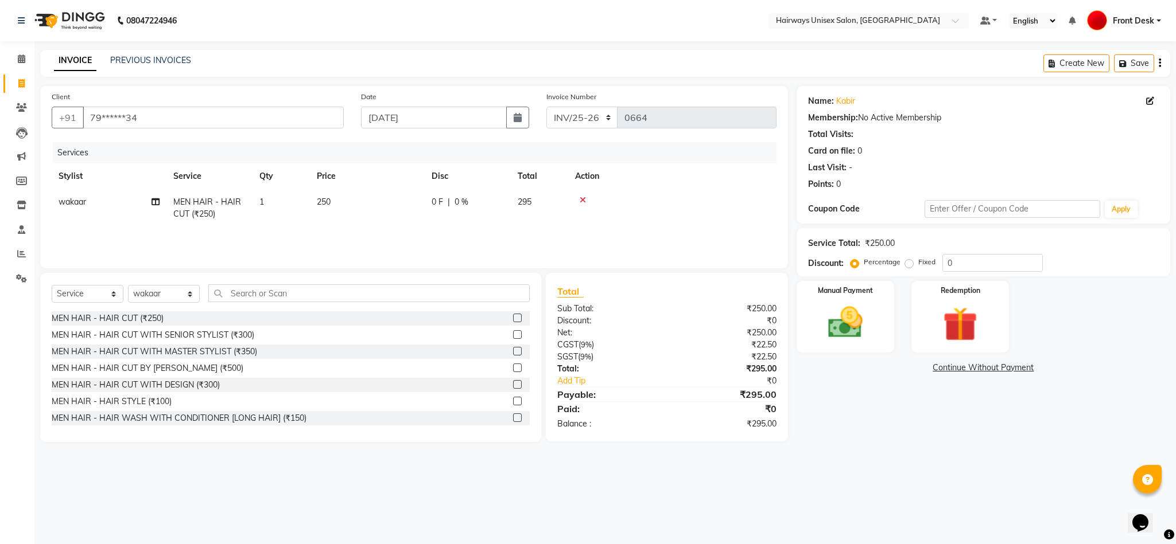
click at [348, 205] on td "250" at bounding box center [367, 208] width 115 height 38
select select "89168"
drag, startPoint x: 413, startPoint y: 207, endPoint x: 330, endPoint y: 212, distance: 82.7
click at [330, 212] on tr "[PERSON_NAME] [PERSON_NAME] [PERSON_NAME] DANISH EMRAN Front Desk [PERSON_NAME]…" at bounding box center [414, 213] width 725 height 49
type input "1"
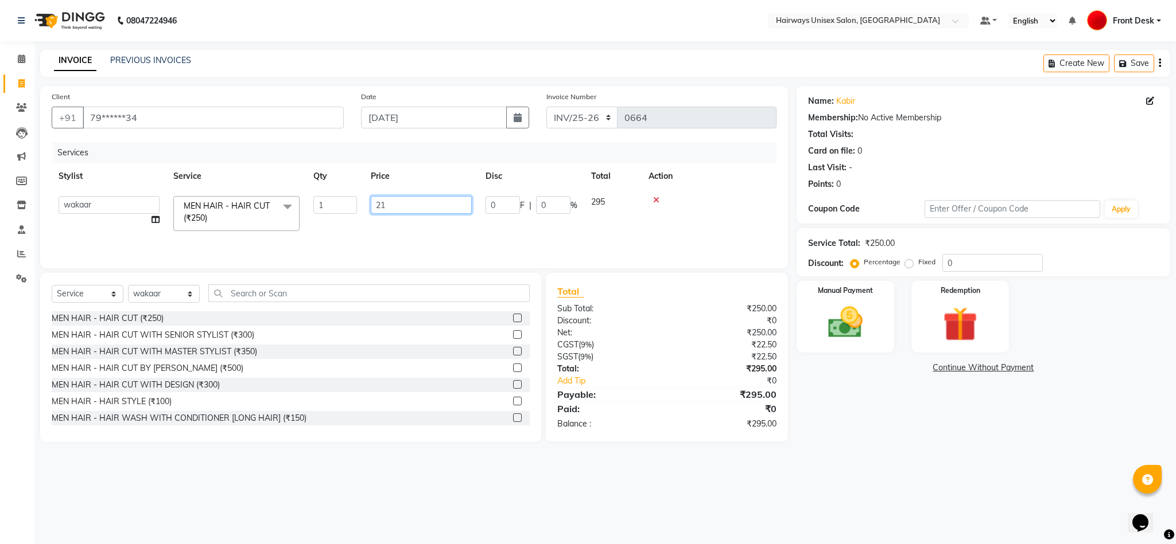
type input "212"
click at [498, 222] on td "0 F | 0 %" at bounding box center [531, 213] width 106 height 49
select select "89168"
click at [840, 312] on img at bounding box center [845, 322] width 59 height 41
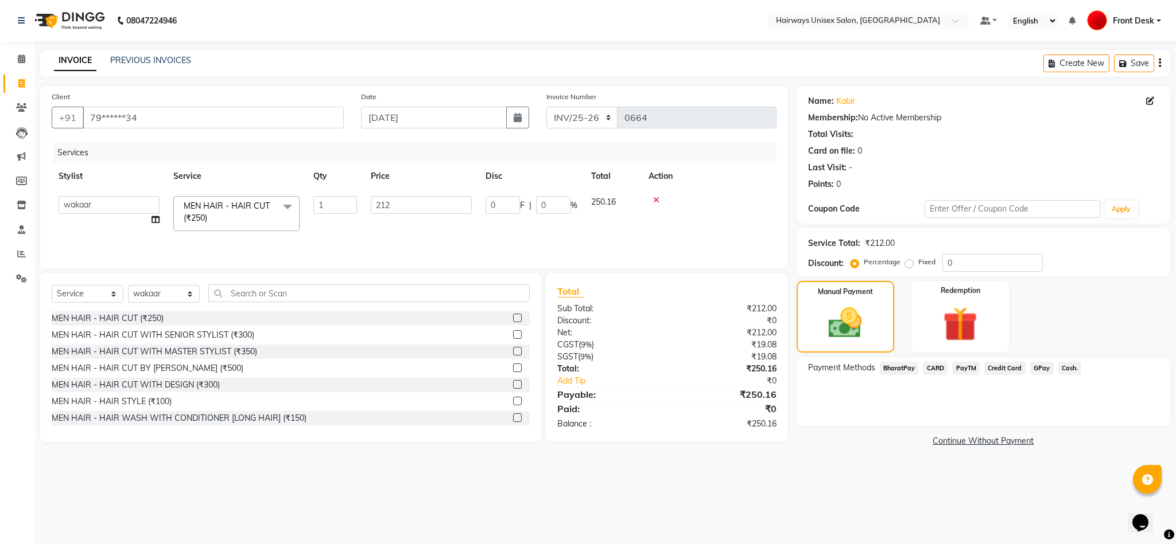
click at [1042, 371] on span "GPay" at bounding box center [1042, 368] width 24 height 13
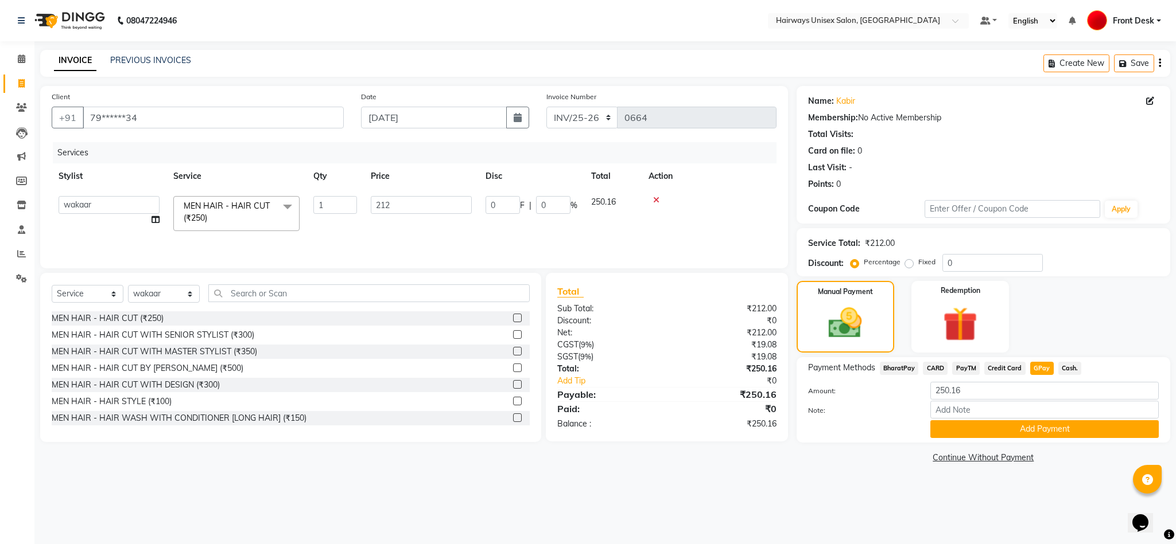
click at [1012, 439] on div "Payment Methods BharatPay CARD PayTM Credit Card GPay Cash. Amount: 250.16 Note…" at bounding box center [982, 399] width 373 height 85
click at [991, 434] on button "Add Payment" at bounding box center [1044, 430] width 228 height 18
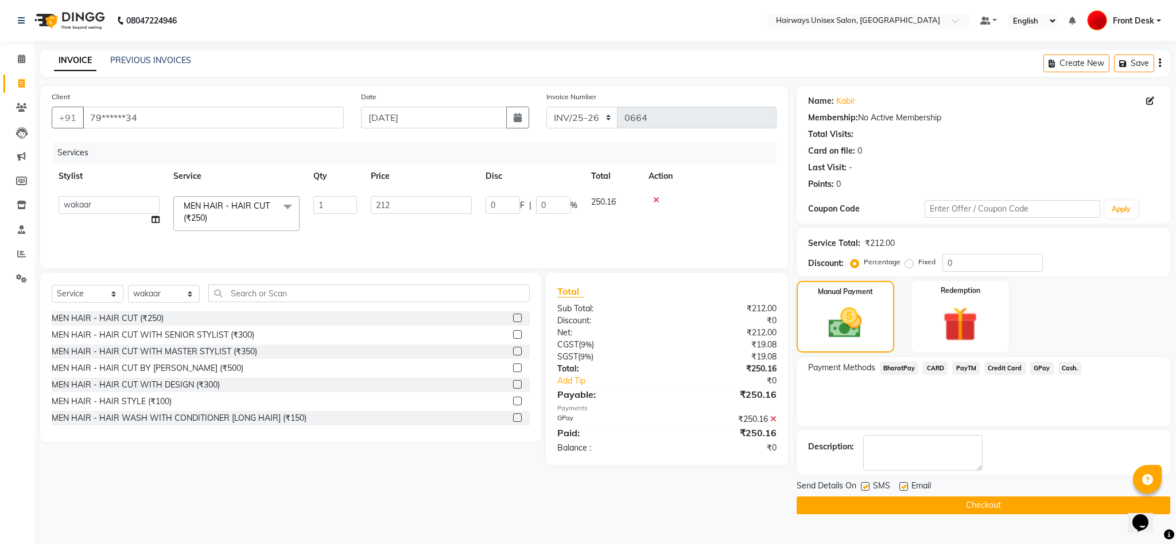
click at [866, 488] on label at bounding box center [865, 486] width 9 height 9
click at [866, 488] on input "checkbox" at bounding box center [864, 487] width 7 height 7
checkbox input "false"
click at [873, 508] on button "Checkout" at bounding box center [982, 506] width 373 height 18
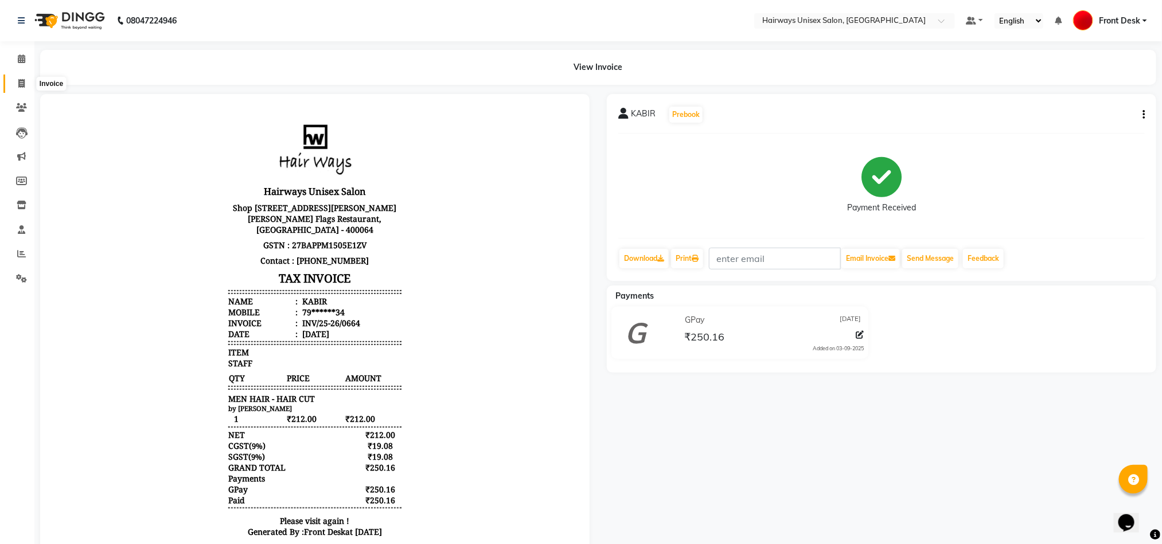
click at [24, 83] on icon at bounding box center [21, 83] width 6 height 9
select select "service"
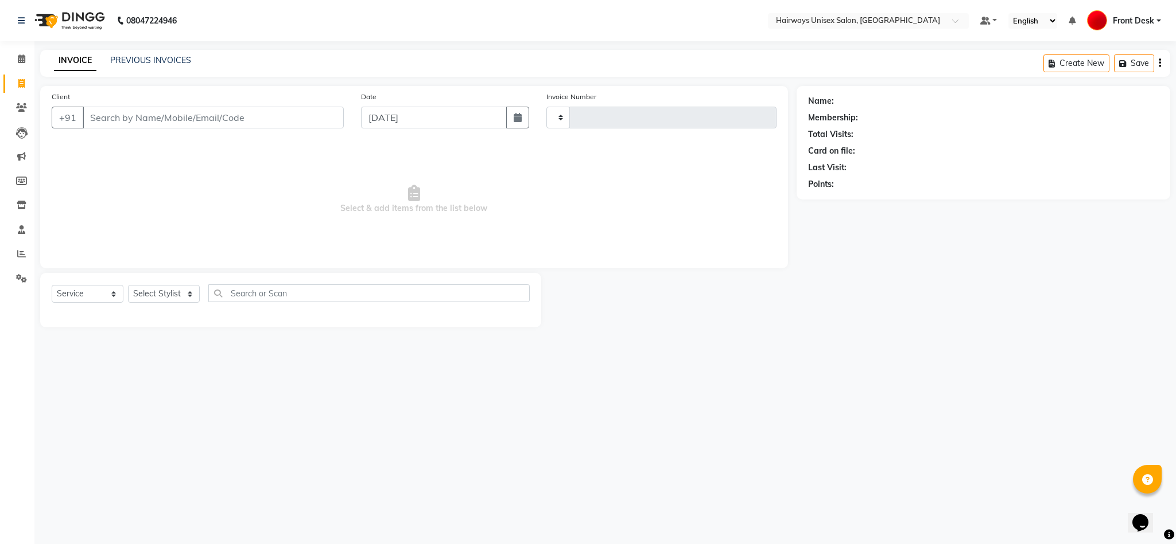
type input "0908"
select select "786"
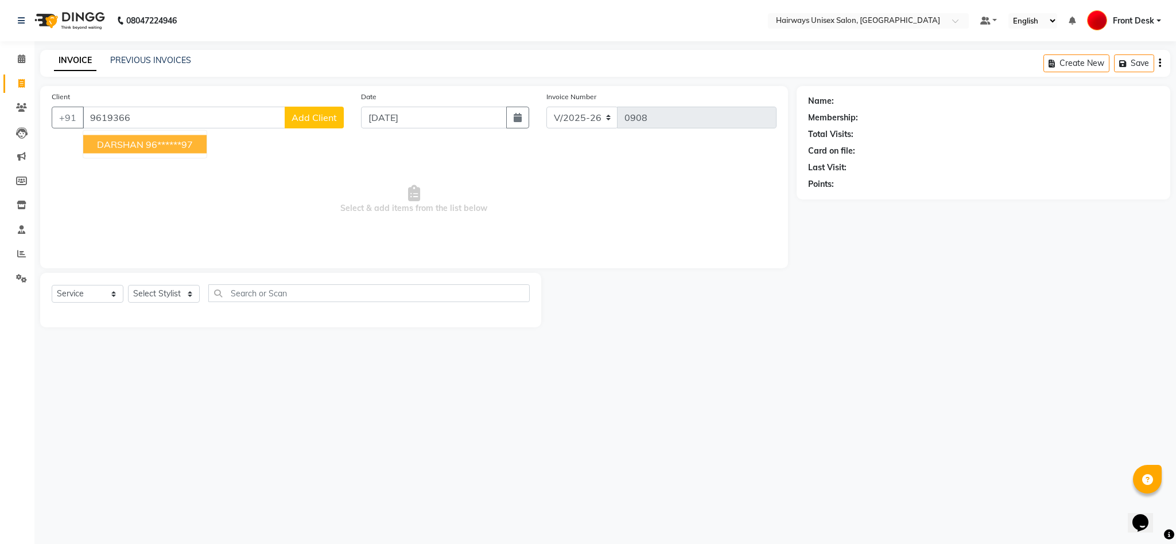
click at [155, 150] on ngb-highlight "96******97" at bounding box center [169, 144] width 47 height 11
type input "96******97"
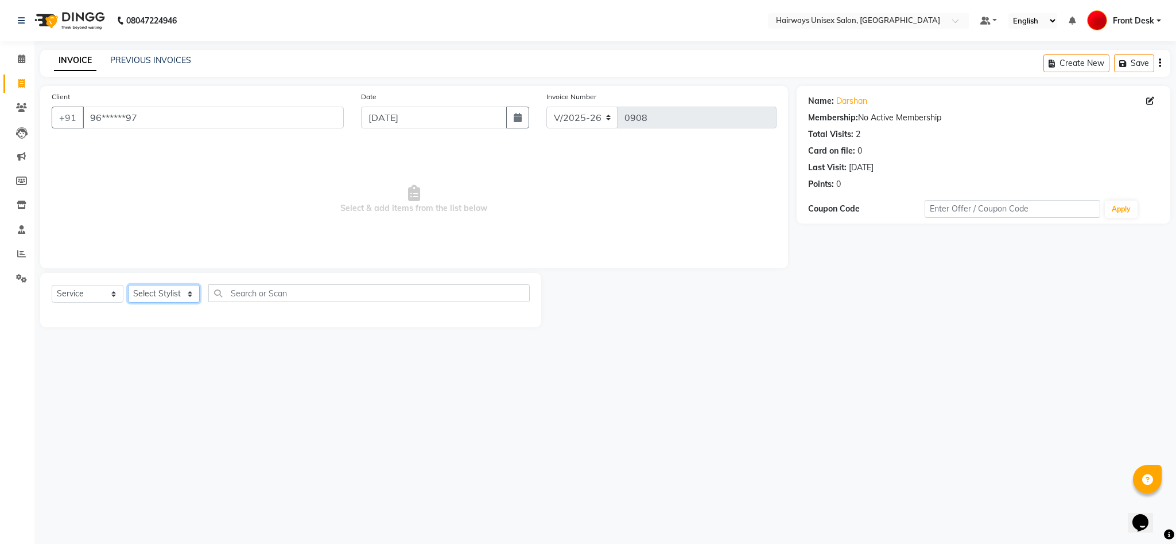
click at [160, 295] on select "Select Stylist [PERSON_NAME] [PERSON_NAME] [PERSON_NAME] DANISH EMRAN Front Des…" at bounding box center [164, 294] width 72 height 18
select select "54462"
click at [128, 286] on select "Select Stylist [PERSON_NAME] [PERSON_NAME] [PERSON_NAME] DANISH EMRAN Front Des…" at bounding box center [164, 294] width 72 height 18
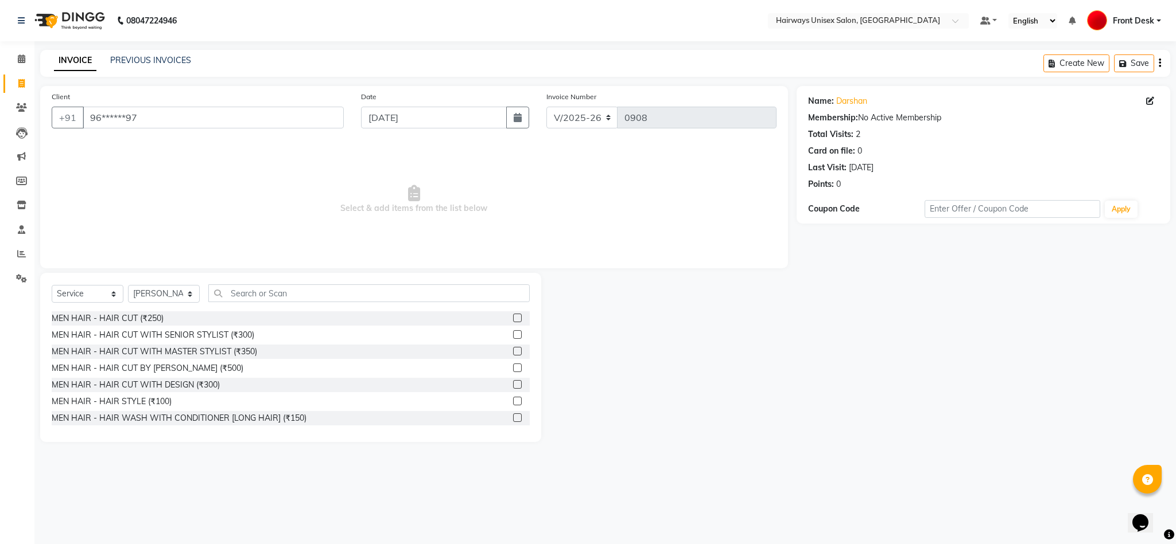
click at [513, 321] on label at bounding box center [517, 318] width 9 height 9
click at [513, 321] on input "checkbox" at bounding box center [516, 318] width 7 height 7
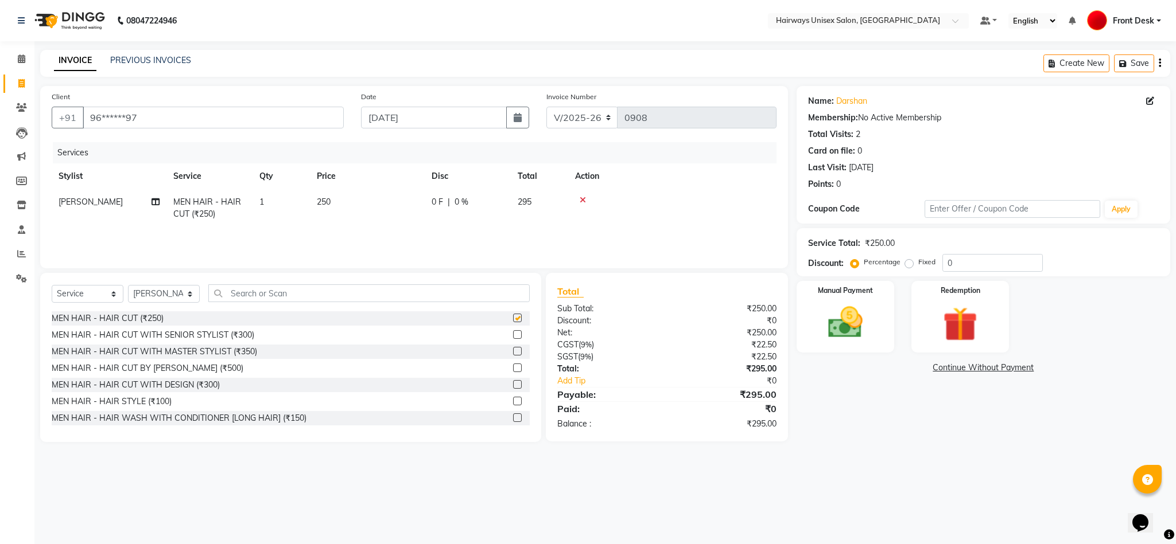
checkbox input "false"
click at [339, 200] on td "250" at bounding box center [367, 208] width 115 height 38
select select "54462"
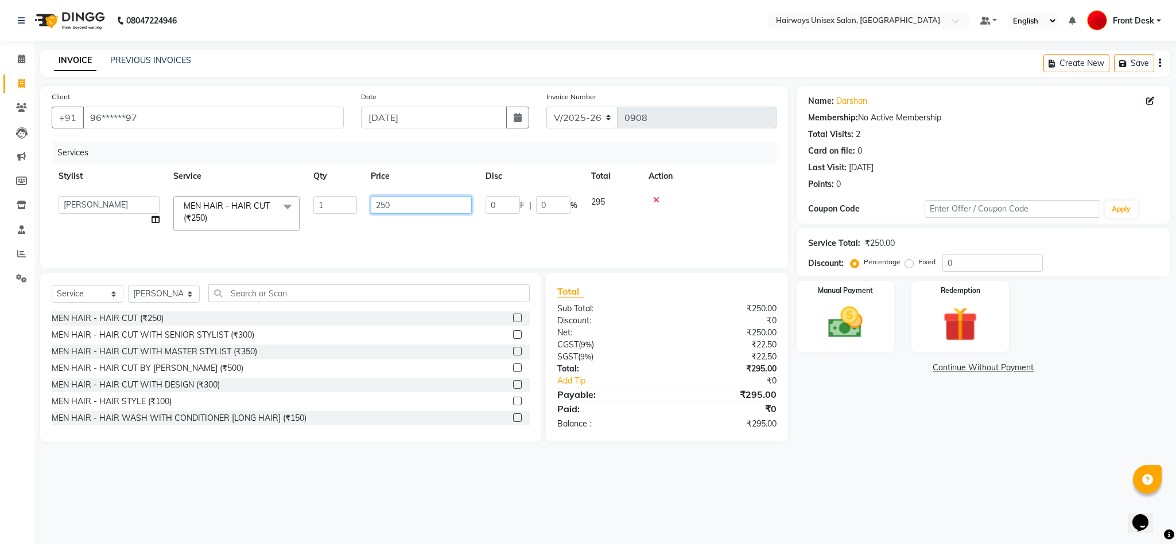
drag, startPoint x: 404, startPoint y: 208, endPoint x: 337, endPoint y: 199, distance: 67.8
click at [337, 199] on tr "[PERSON_NAME] [PERSON_NAME] [PERSON_NAME] DANISH EMRAN Front Desk [PERSON_NAME]…" at bounding box center [414, 213] width 725 height 49
type input "212"
click at [462, 226] on tr "[PERSON_NAME] MEN HAIR - HAIR CUT (₹250) 1 212 0 F | 0 % 250.16" at bounding box center [414, 208] width 725 height 38
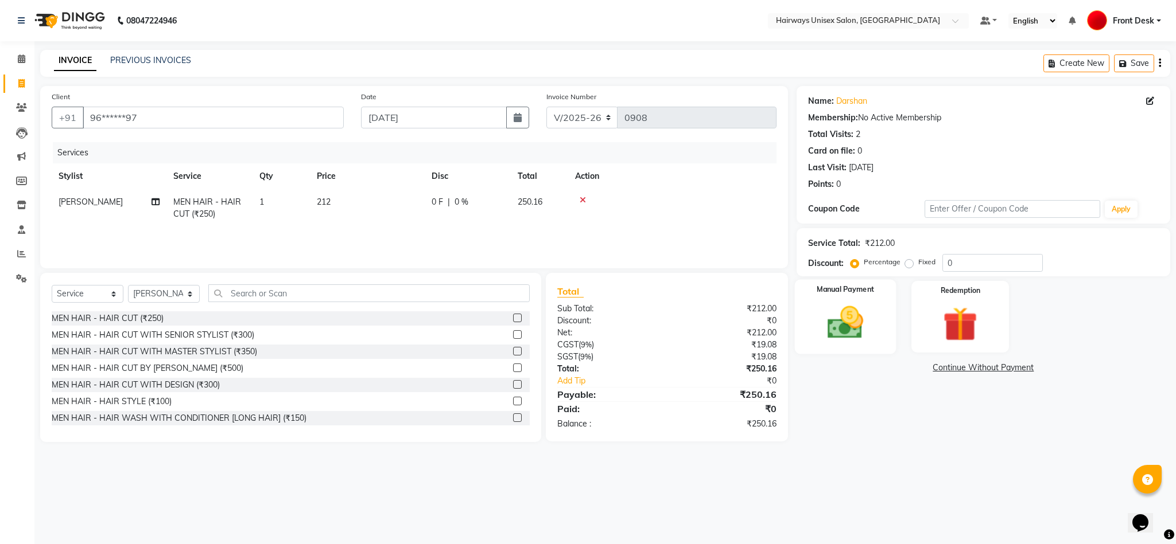
click at [840, 337] on img at bounding box center [845, 322] width 59 height 41
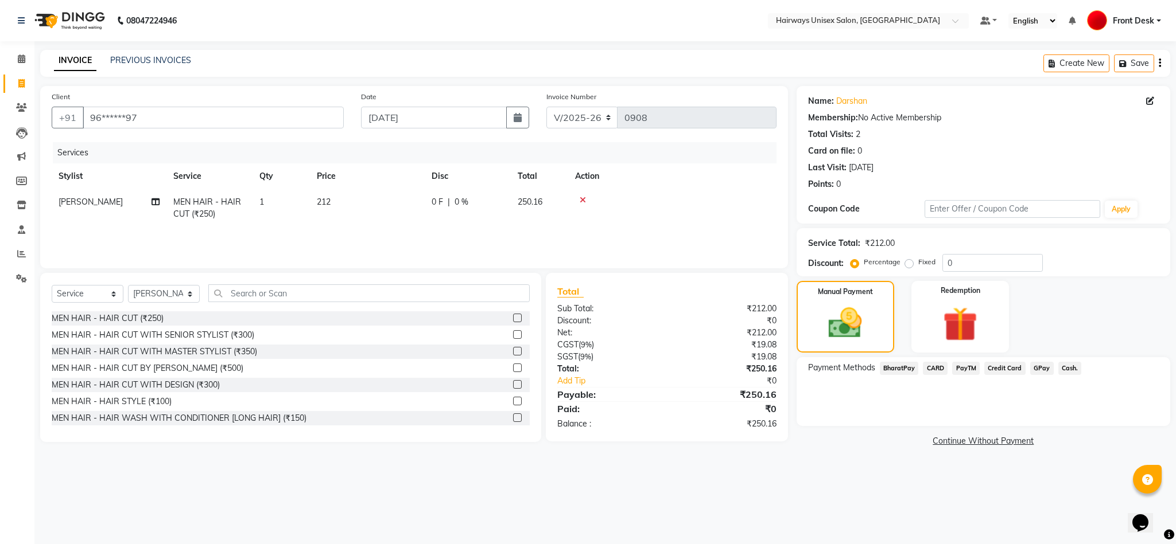
click at [1043, 368] on span "GPay" at bounding box center [1042, 368] width 24 height 13
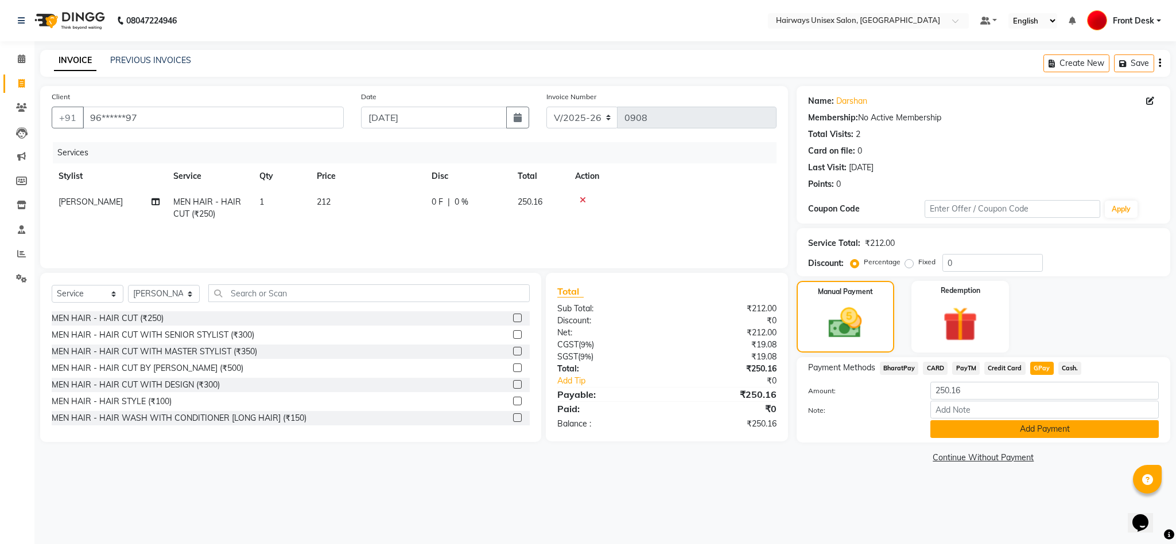
click at [1033, 434] on button "Add Payment" at bounding box center [1044, 430] width 228 height 18
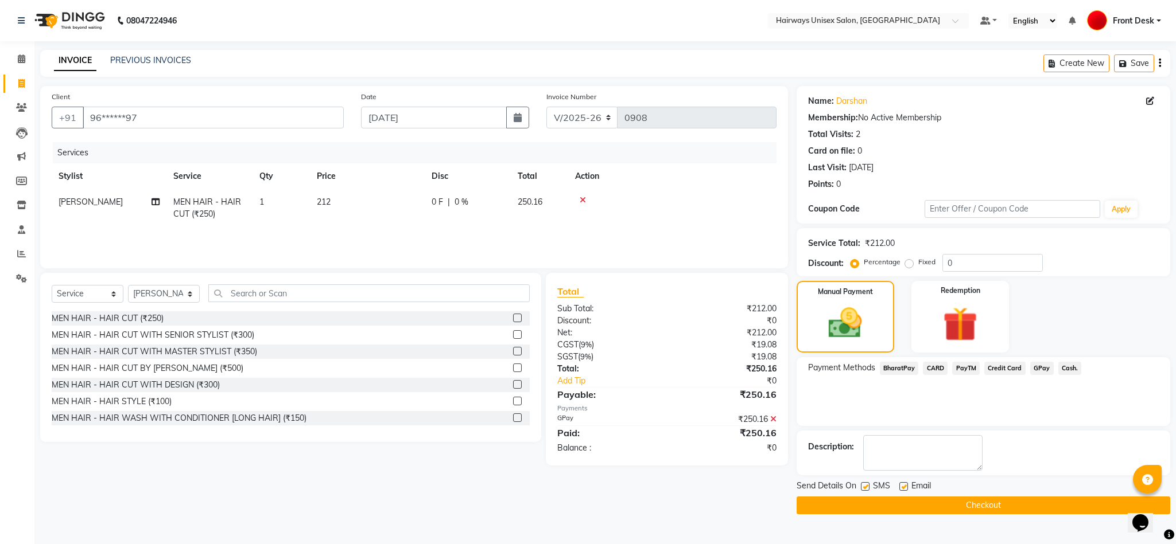
click at [863, 489] on label at bounding box center [865, 486] width 9 height 9
click at [863, 489] on input "checkbox" at bounding box center [864, 487] width 7 height 7
checkbox input "false"
click at [868, 505] on button "Checkout" at bounding box center [982, 506] width 373 height 18
